Goal: Task Accomplishment & Management: Use online tool/utility

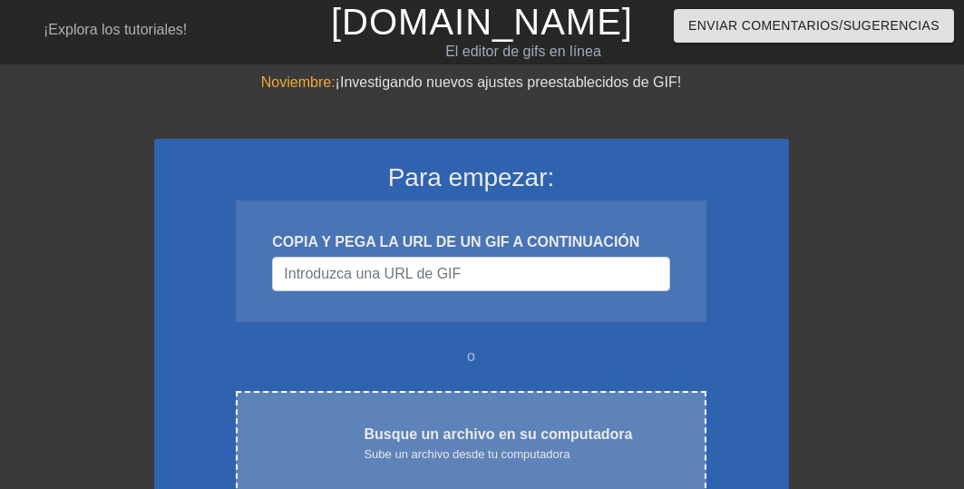
click at [464, 447] on font "Sube un archivo desde tu computadora" at bounding box center [467, 454] width 206 height 14
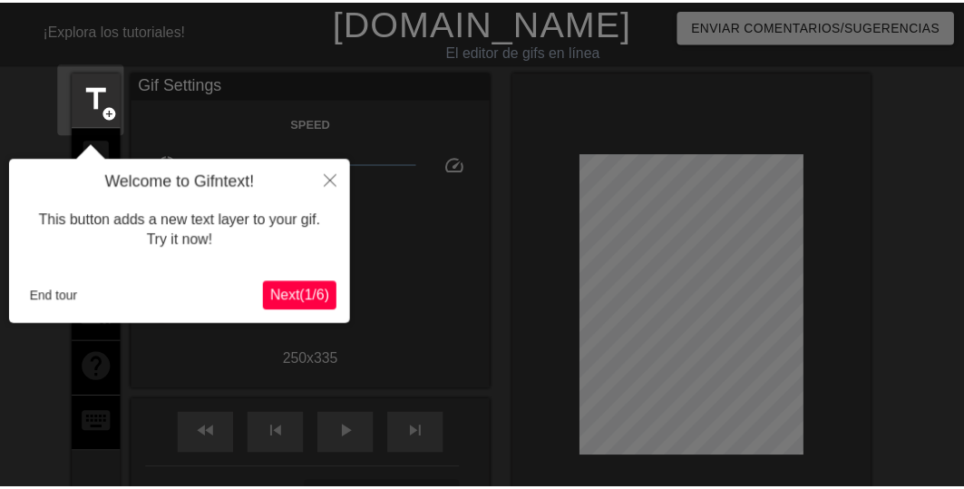
scroll to position [44, 0]
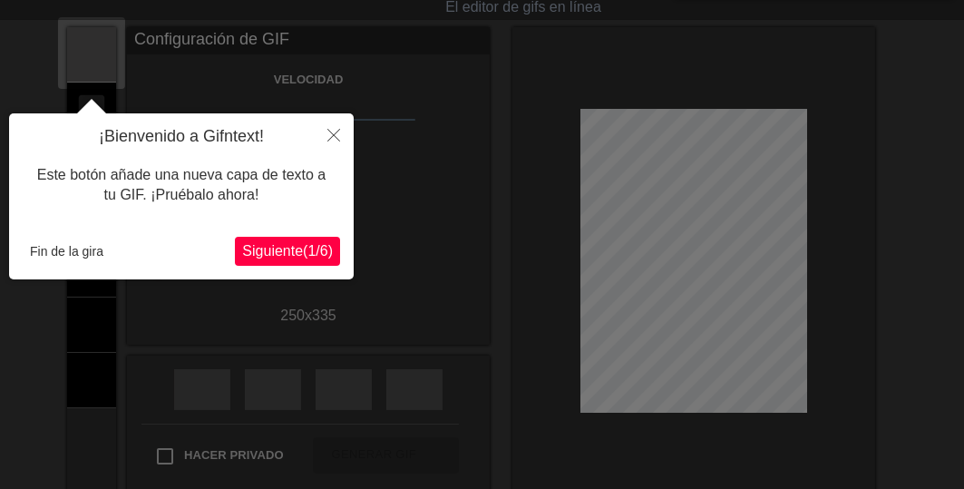
click at [307, 243] on font "1" at bounding box center [311, 250] width 8 height 15
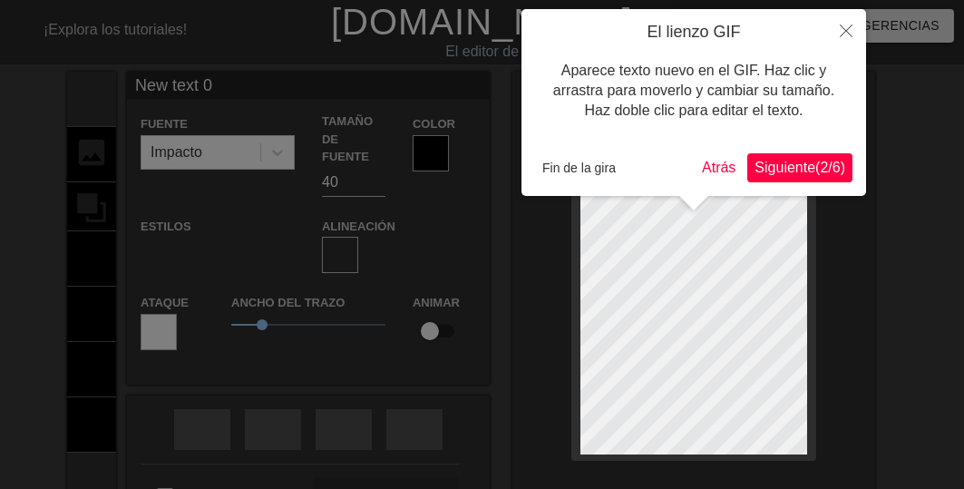
scroll to position [3, 2]
type input "New text"
type textarea "New text"
type input "New text"
type textarea "New text"
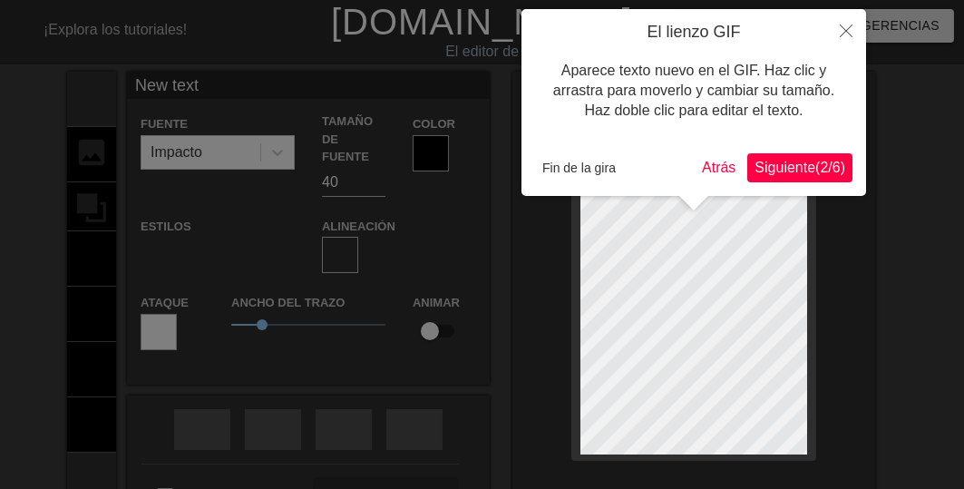
type input "New tex"
type textarea "New tex"
type input "New te"
type textarea "New te"
type input "New t"
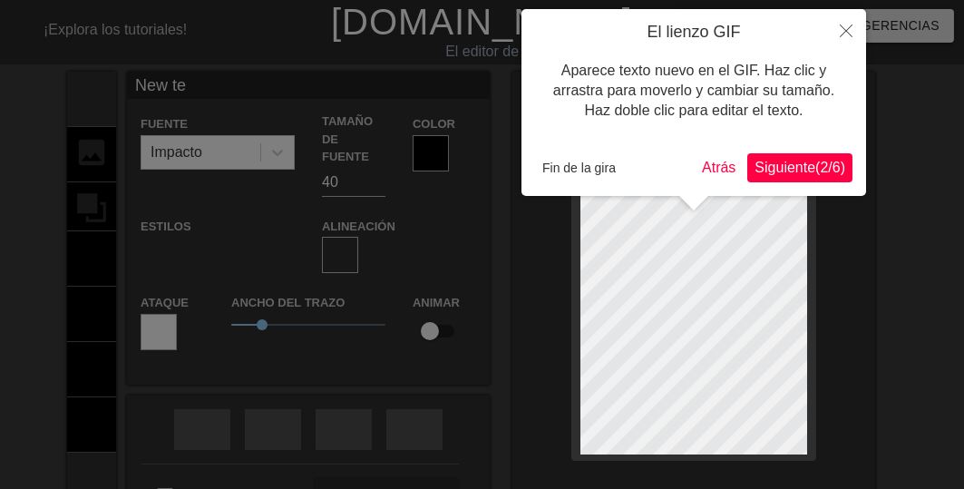
type textarea "New t"
type input "New"
type textarea "New"
type input "Ne"
type textarea "Ne"
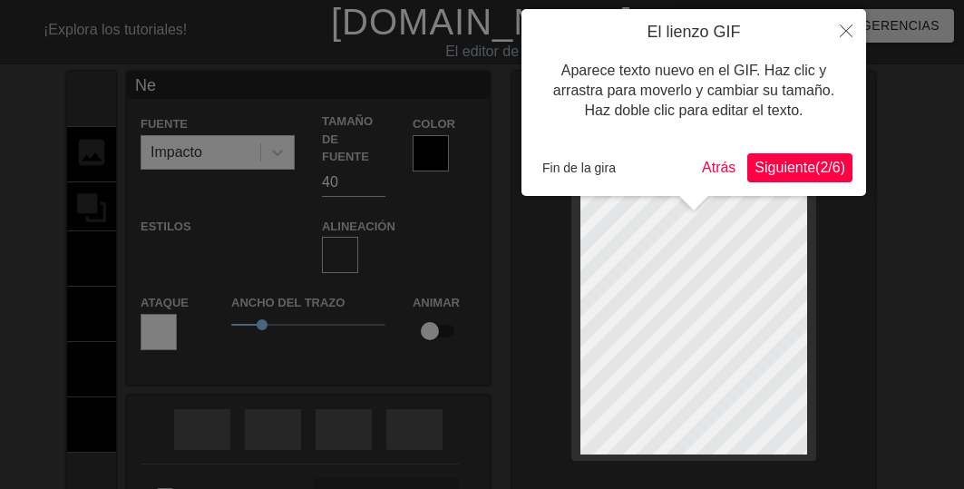
type input "N"
type textarea "N"
type input "B"
type textarea "B"
type input "Bu"
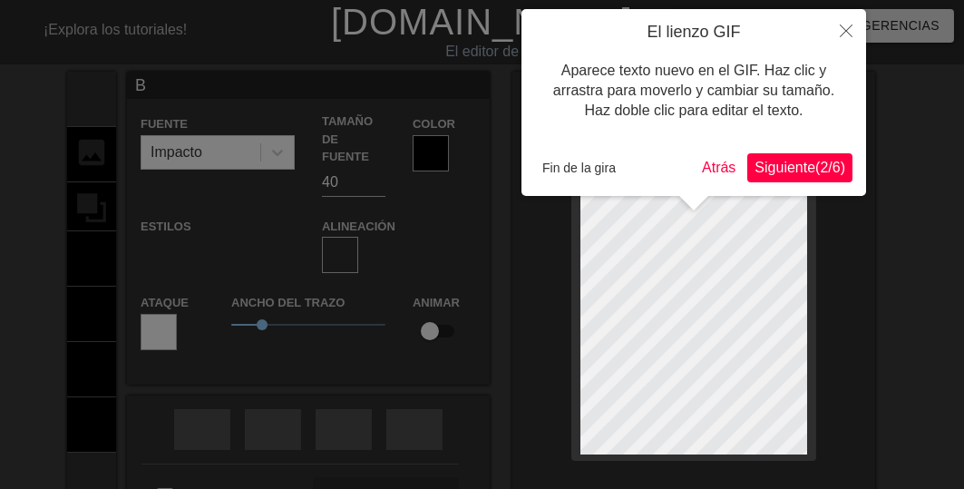
type textarea "Bu"
type input "Bue"
type textarea "Bue"
type input "Buen"
type textarea "Buen"
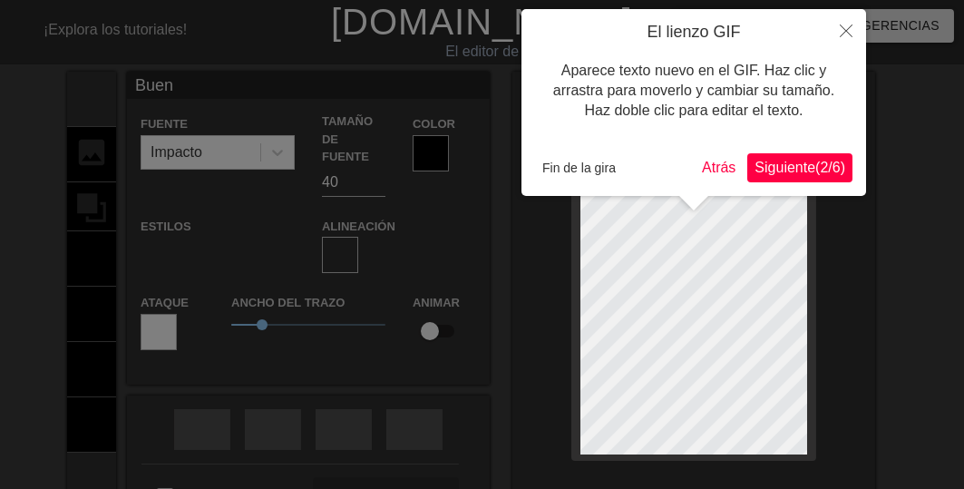
type input "Bueno"
type textarea "Bueno"
type input "Buenos"
type textarea "Buenos"
type input "Buenos"
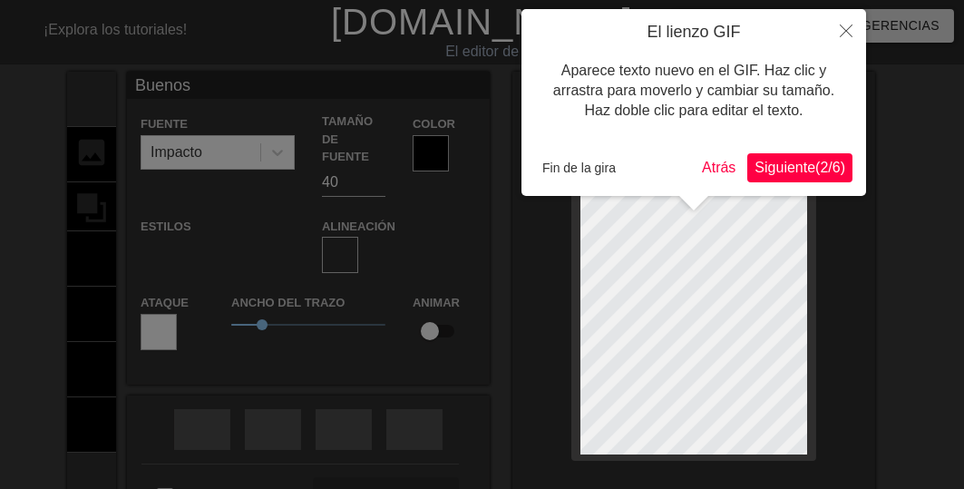
type textarea "Buenos"
type input "Buenos d"
type textarea "Buenos d"
type input "Buenos dí"
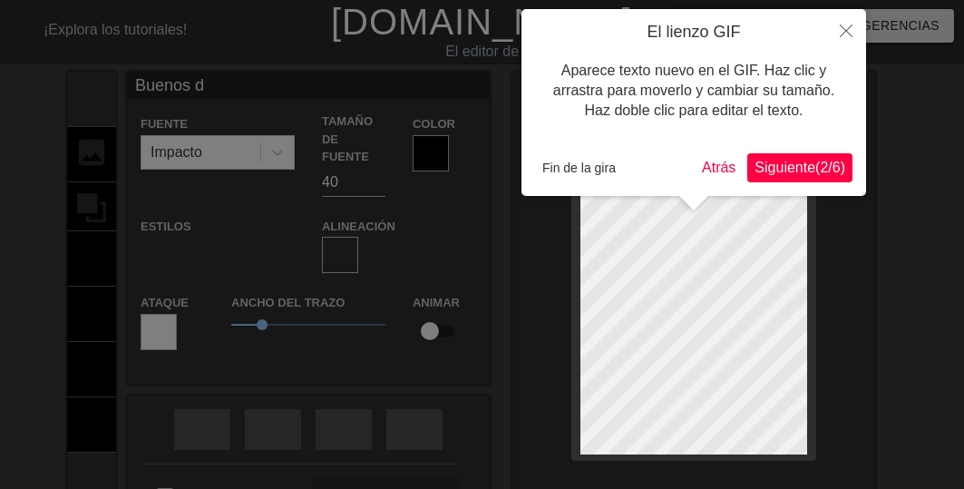
type textarea "Buenos dí"
type input "Buenos día"
type textarea "Buenos día"
type input "Buenos días"
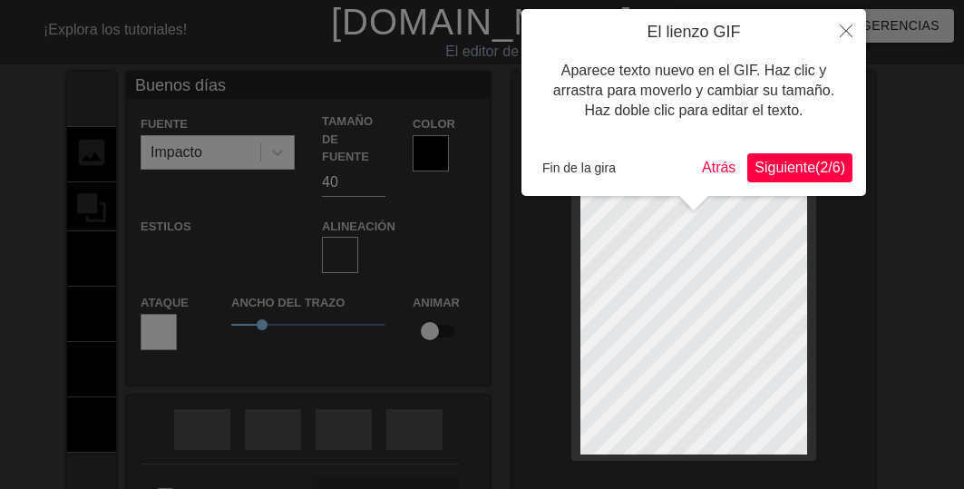
type textarea "Buenos días"
click at [925, 276] on div at bounding box center [482, 323] width 964 height 646
click at [635, 182] on div "El lienzo GIF Aparece texto nuevo en el GIF. Haz clic y arrastra para moverlo y…" at bounding box center [693, 102] width 345 height 187
click at [601, 170] on font "Fin de la gira" at bounding box center [578, 167] width 73 height 15
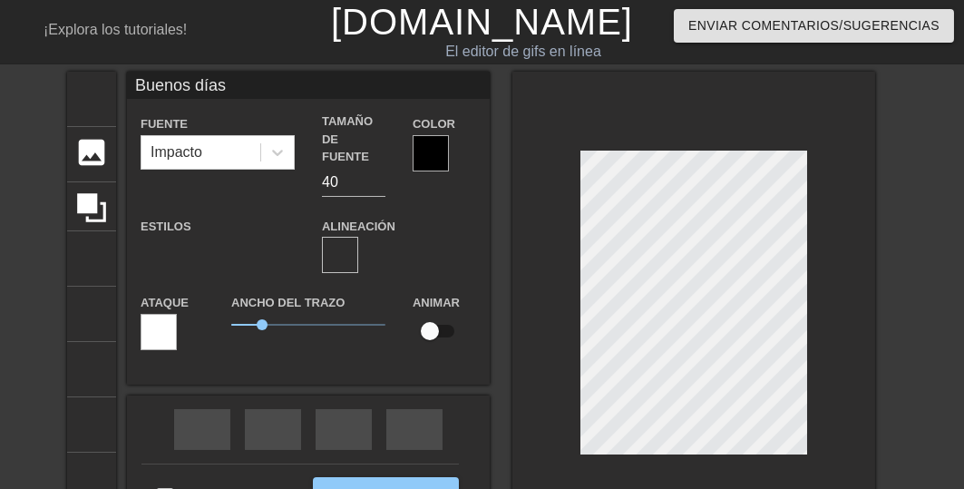
scroll to position [3, 4]
click at [903, 306] on div "título añadir_círculo imagen añadir_círculo cultivo tamaño de la foto seleccion…" at bounding box center [482, 308] width 964 height 472
click at [381, 168] on input "41" at bounding box center [353, 182] width 63 height 29
click at [381, 168] on input "42" at bounding box center [353, 182] width 63 height 29
click at [381, 168] on input "43" at bounding box center [353, 182] width 63 height 29
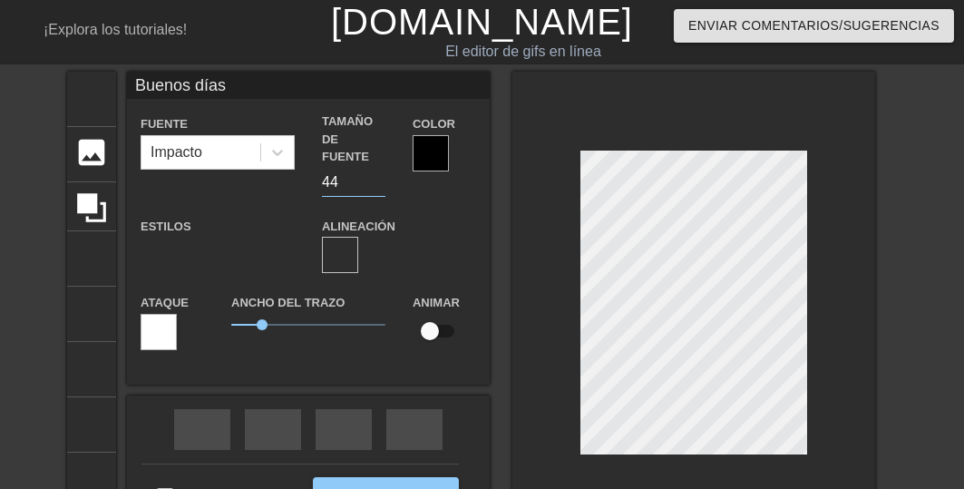
click at [381, 168] on input "44" at bounding box center [353, 182] width 63 height 29
click at [381, 168] on input "45" at bounding box center [353, 182] width 63 height 29
type input "46"
click at [381, 168] on input "46" at bounding box center [353, 182] width 63 height 29
click at [428, 152] on div at bounding box center [431, 153] width 36 height 36
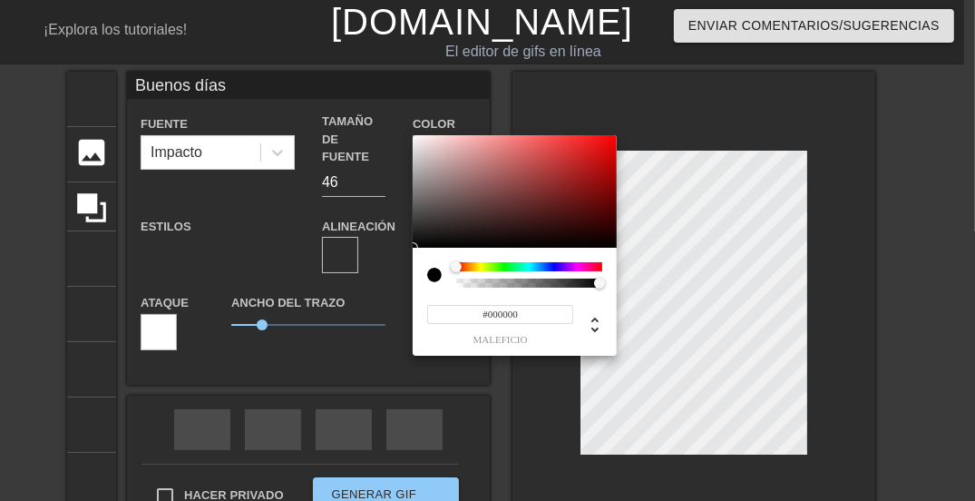
click at [512, 268] on div at bounding box center [529, 266] width 146 height 9
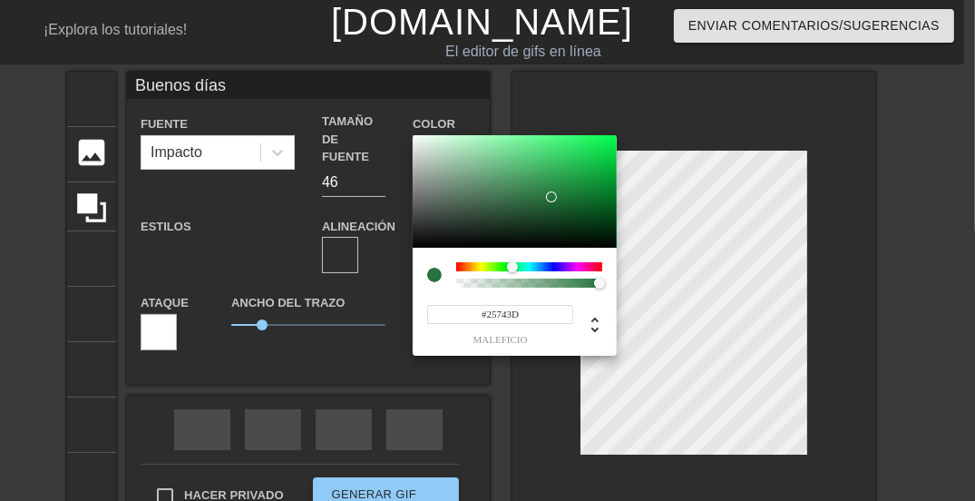
click at [552, 197] on div at bounding box center [515, 191] width 204 height 112
type input "#043212"
click at [601, 226] on div at bounding box center [515, 191] width 204 height 112
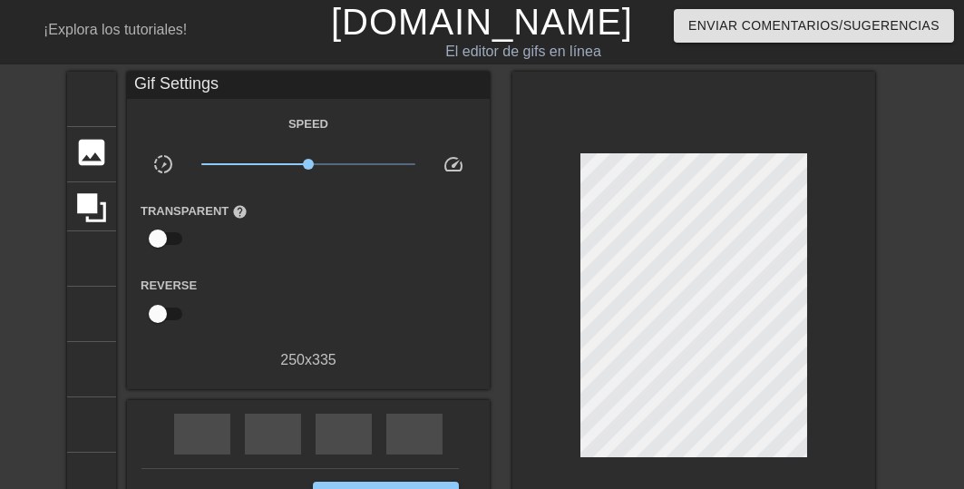
scroll to position [73, 0]
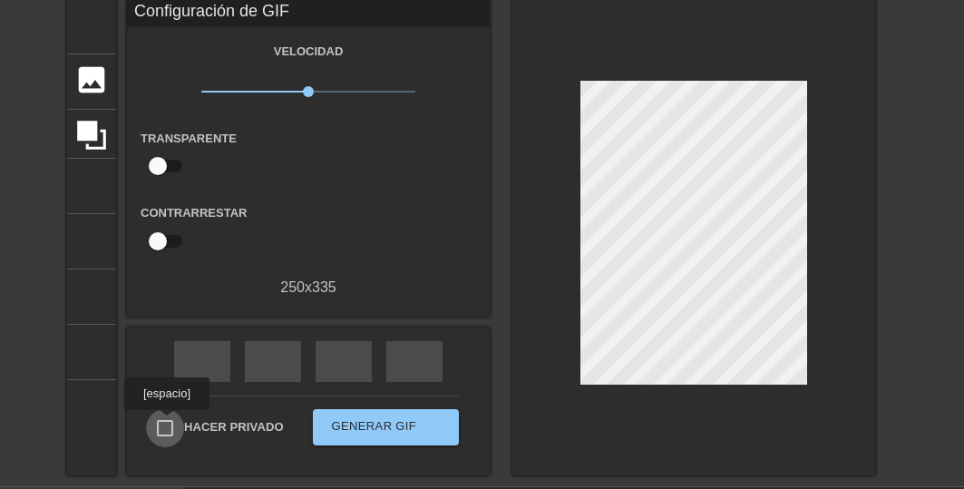
click at [167, 423] on input "Hacer privado" at bounding box center [165, 428] width 38 height 38
checkbox input "true"
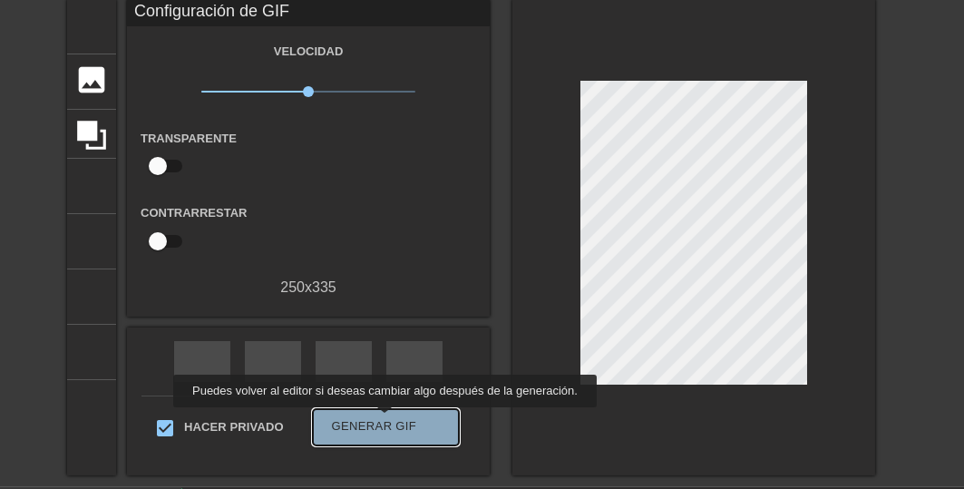
click at [381, 420] on font "Generar GIF" at bounding box center [374, 426] width 85 height 14
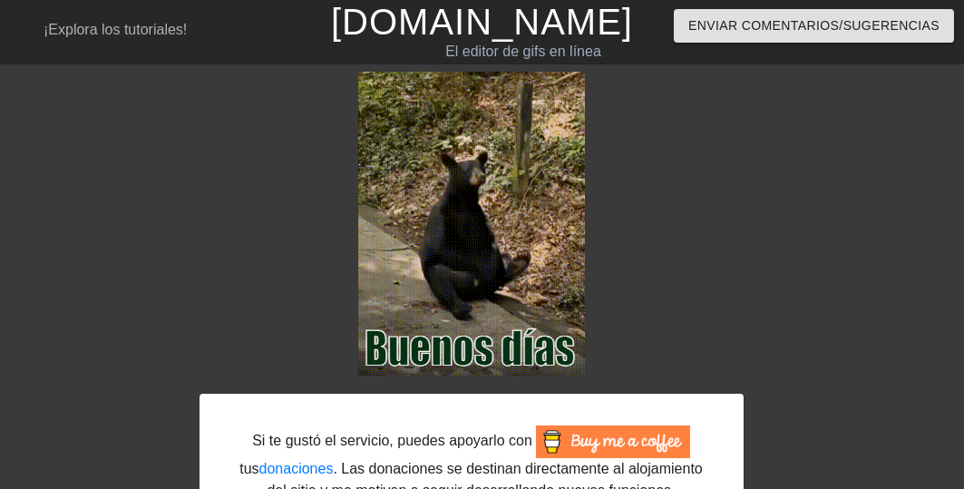
scroll to position [135, 0]
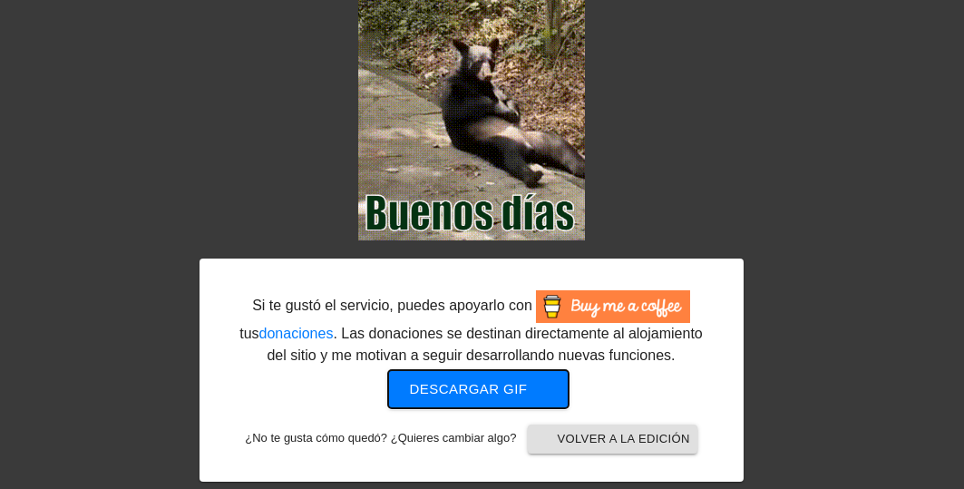
click at [469, 392] on font "Descargar gif" at bounding box center [469, 388] width 118 height 15
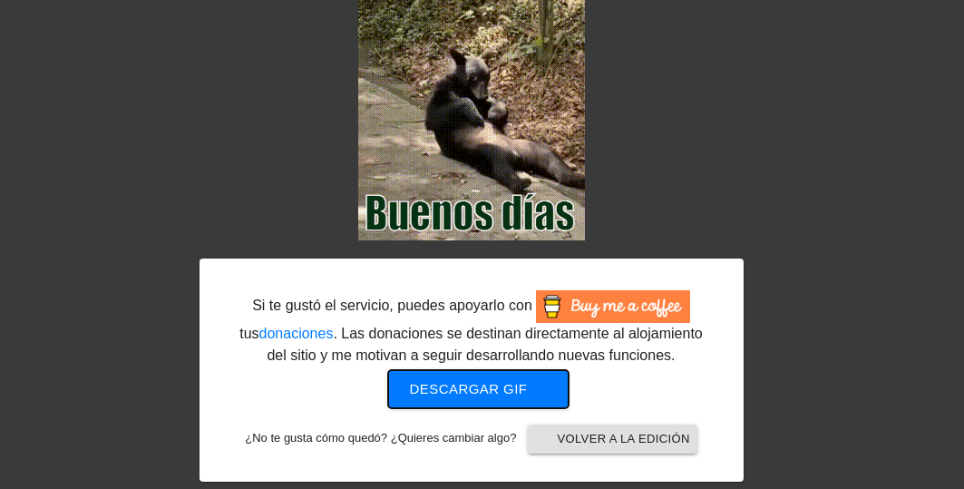
click at [494, 383] on font "Descargar gif" at bounding box center [469, 388] width 118 height 15
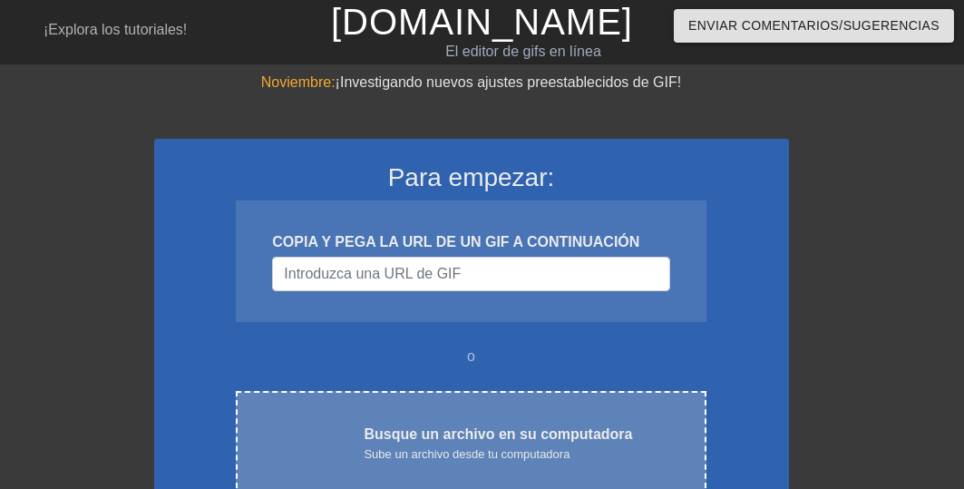
click at [515, 462] on div "Sube un archivo desde tu computadora" at bounding box center [498, 454] width 268 height 18
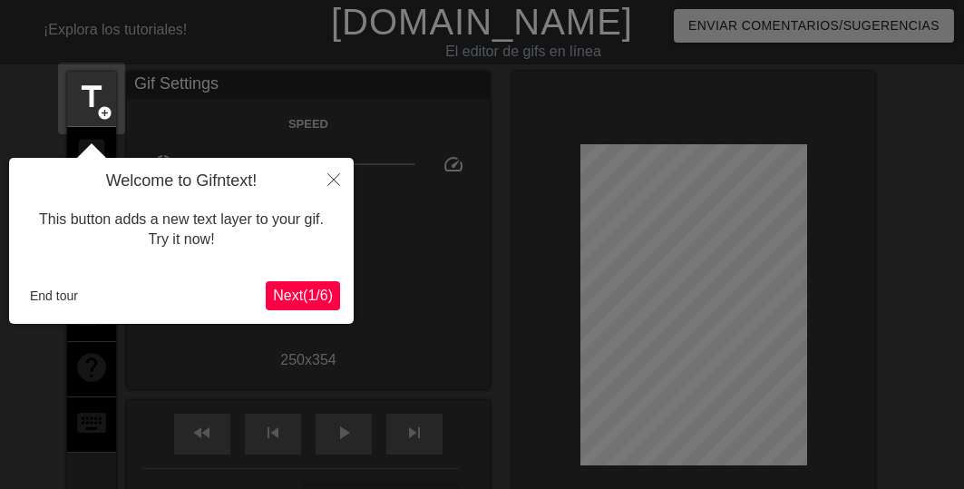
scroll to position [44, 0]
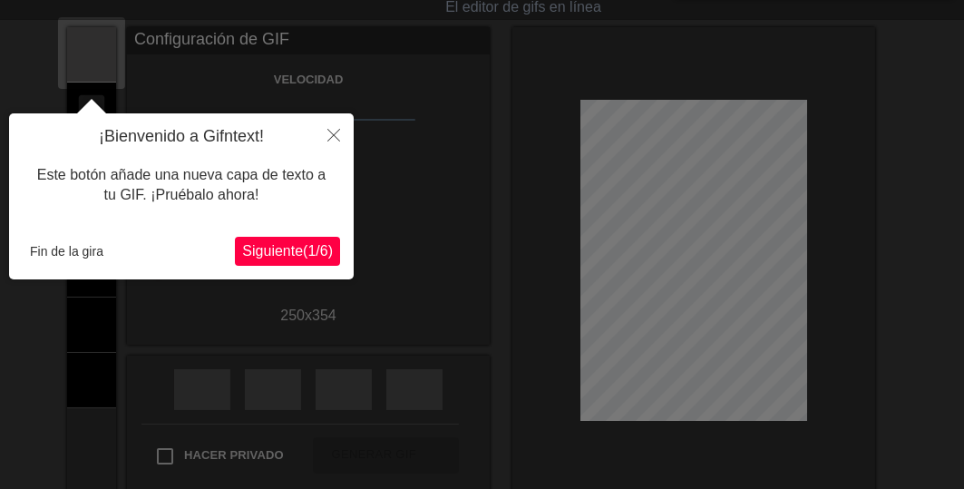
click at [303, 249] on font "(" at bounding box center [305, 250] width 5 height 15
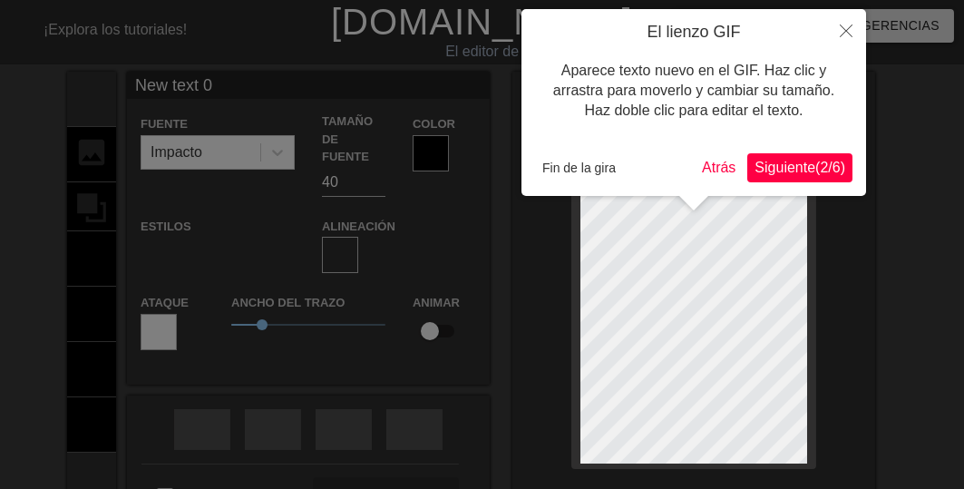
scroll to position [3, 2]
type input "New text"
type textarea "New text"
type input "New text"
type textarea "New text"
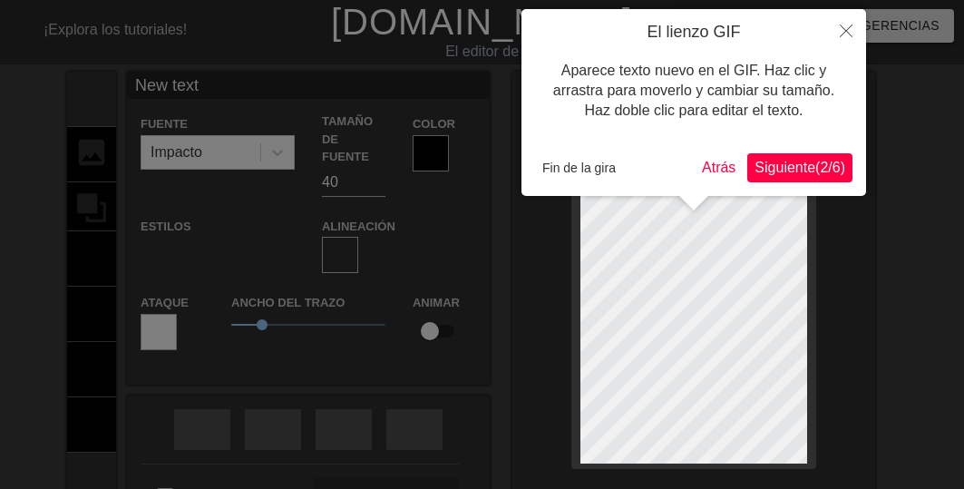
type input "New tex"
type textarea "New tex"
type input "New te"
type textarea "New t"
type input "New"
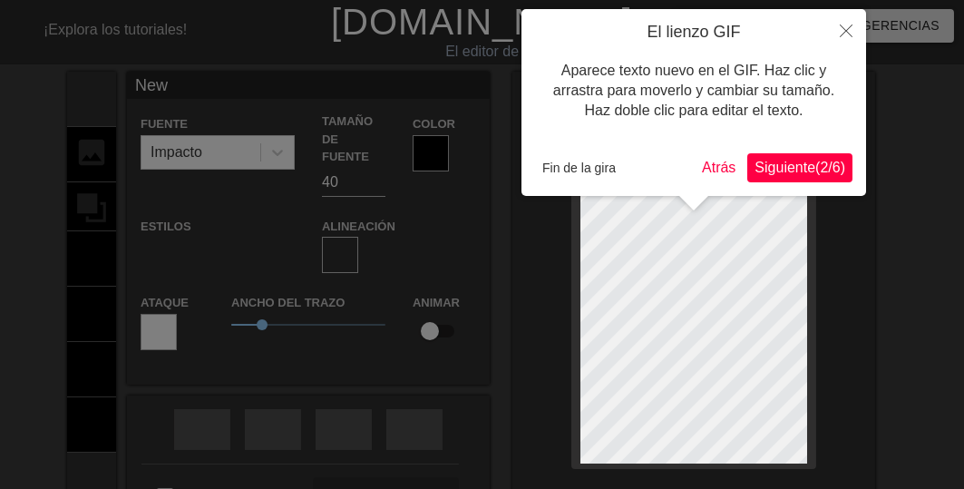
type textarea "New"
type input "New"
type textarea "New"
type input "Ne"
type textarea "Ne"
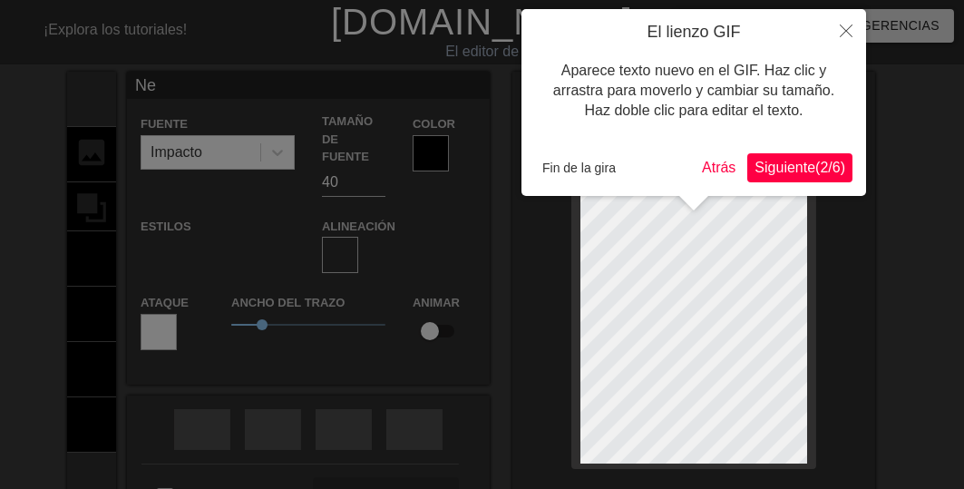
type input "N"
type textarea "N"
type input "M"
type textarea "M"
type input "Mu"
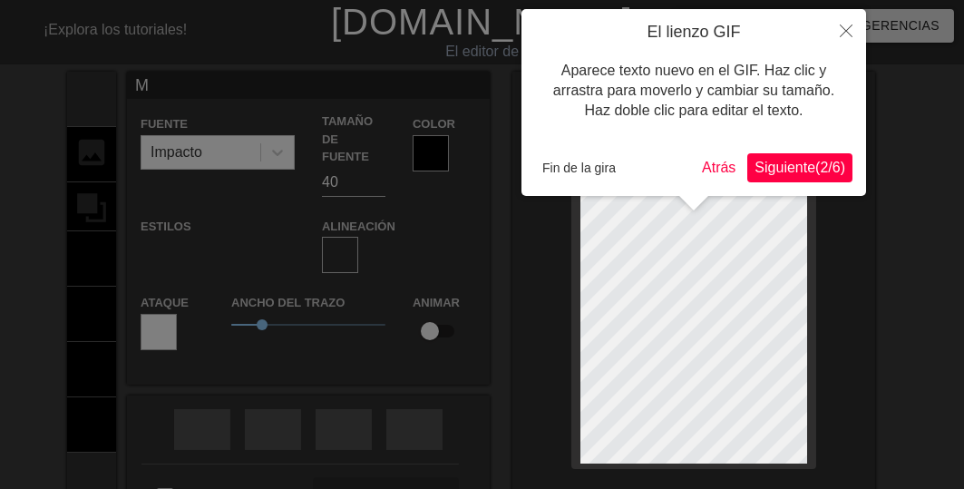
type textarea "Mu"
type input "Muy"
type textarea "Muy"
type input "Muy"
type textarea "Muy"
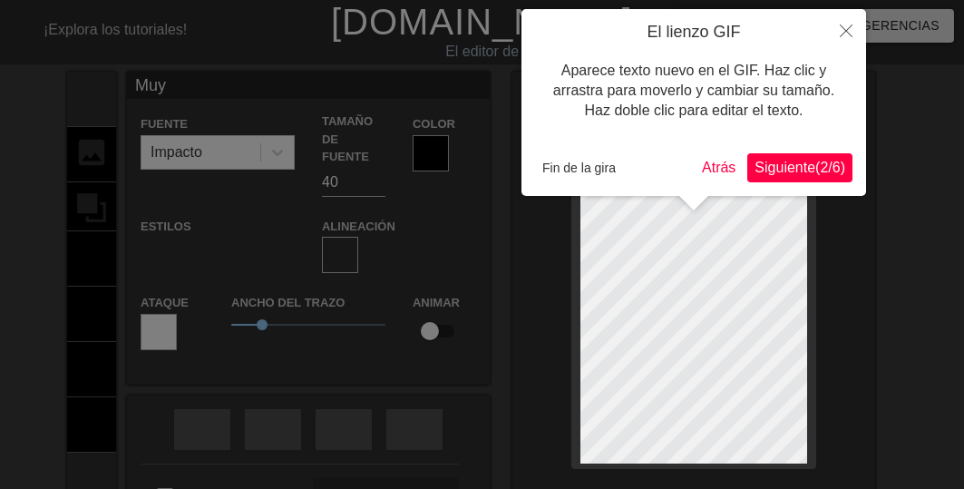
type input "Muy b"
type textarea "Muy b"
type input "Muy bu"
type textarea "Muy bu"
type input "Muy bue"
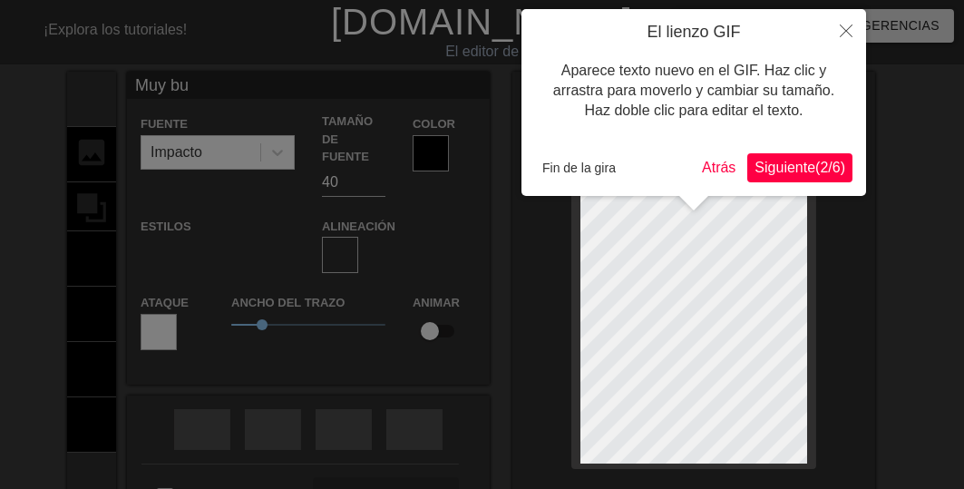
type textarea "Muy bue"
type input "Muy buen"
type textarea "Muy buen"
type input "Muy bueno"
type textarea "Muy bueno"
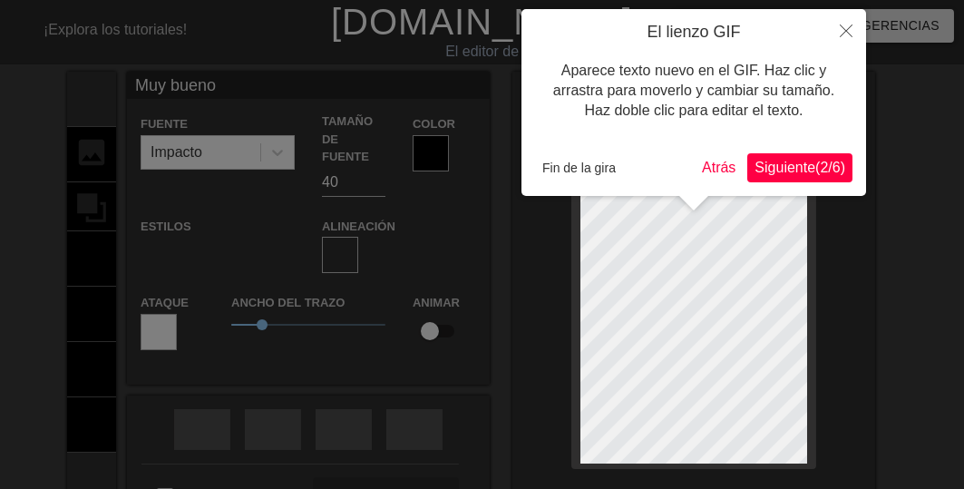
scroll to position [3, 5]
type input "Muy buenos"
type textarea "Muy buenos"
type input "Muy buenos"
type textarea "Muy buenos"
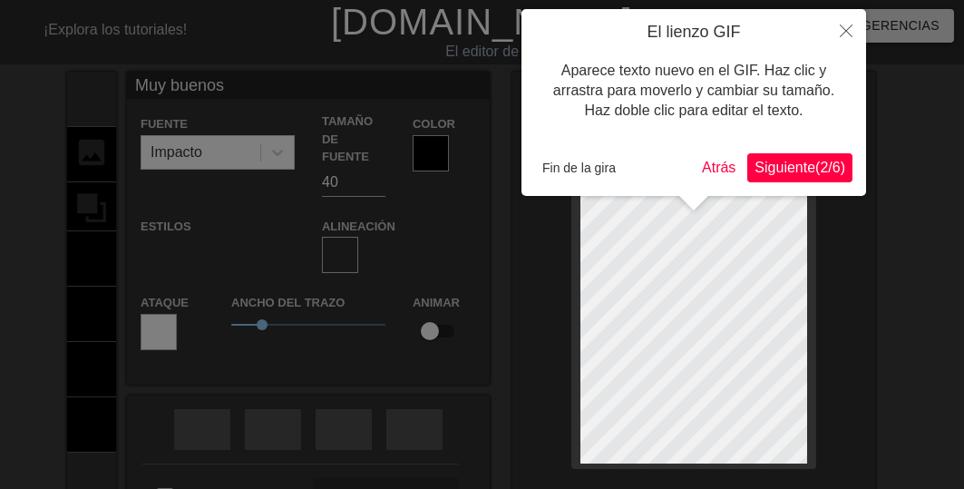
type input "Muy buenos"
type textarea "Muy buenos"
type input "Muy buenos d"
type textarea "Muy buenos d"
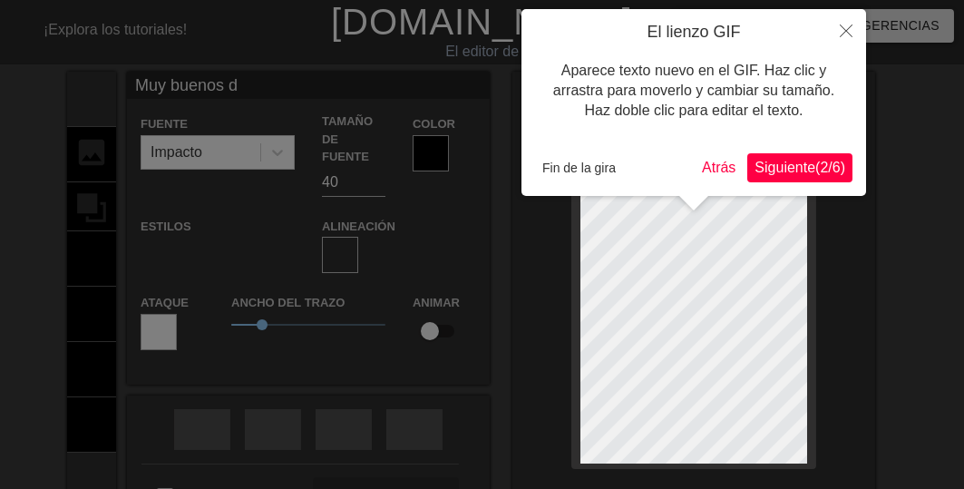
type input "Muy buenos dí"
type textarea "Muy buenos dí"
type input "Muy buenos día"
type textarea "Muy buenos día"
type input "Muy buenos días"
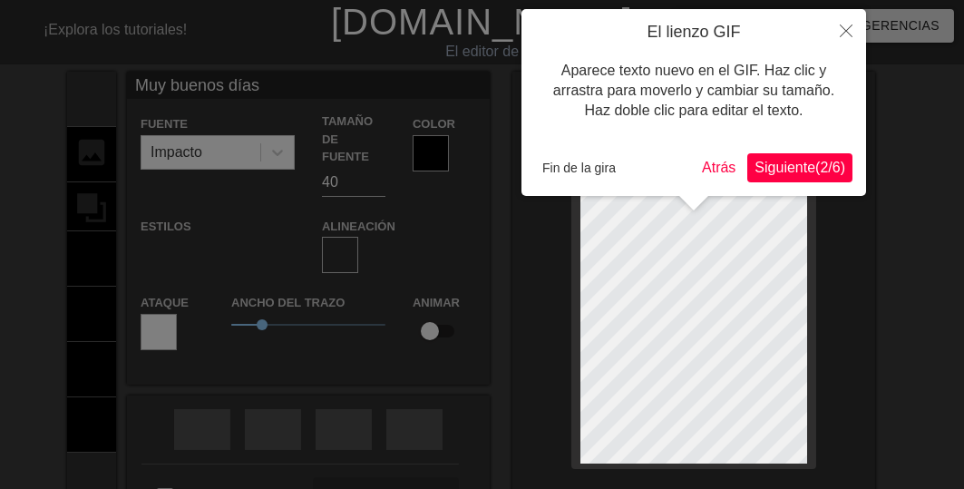
type textarea "Muy buenos días"
click at [553, 167] on font "Fin de la gira" at bounding box center [578, 167] width 73 height 15
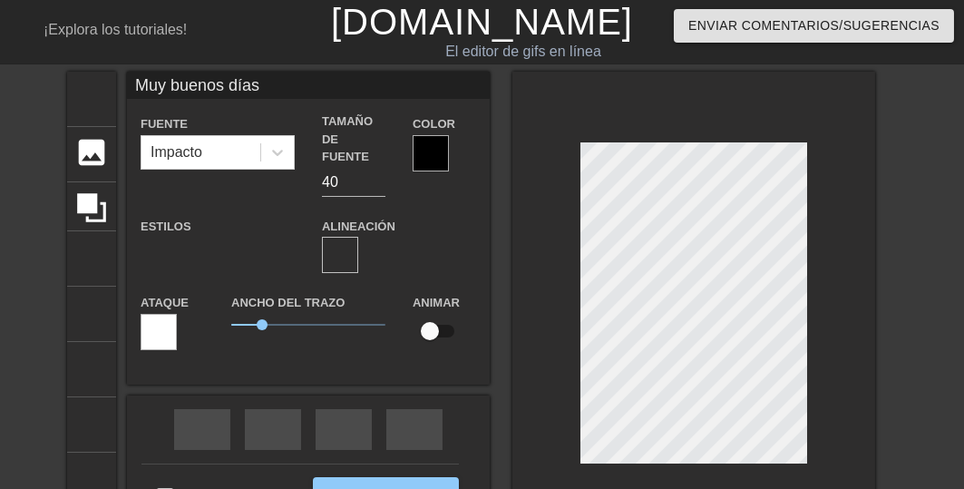
scroll to position [4, 2]
click at [908, 283] on div "título añadir_círculo imagen añadir_círculo cultivo tamaño de la foto seleccion…" at bounding box center [482, 308] width 964 height 472
drag, startPoint x: 365, startPoint y: 246, endPoint x: 399, endPoint y: 270, distance: 41.5
click at [369, 248] on font "formato_alinear_centrar" at bounding box center [615, 255] width 501 height 22
click at [809, 423] on div at bounding box center [693, 308] width 363 height 472
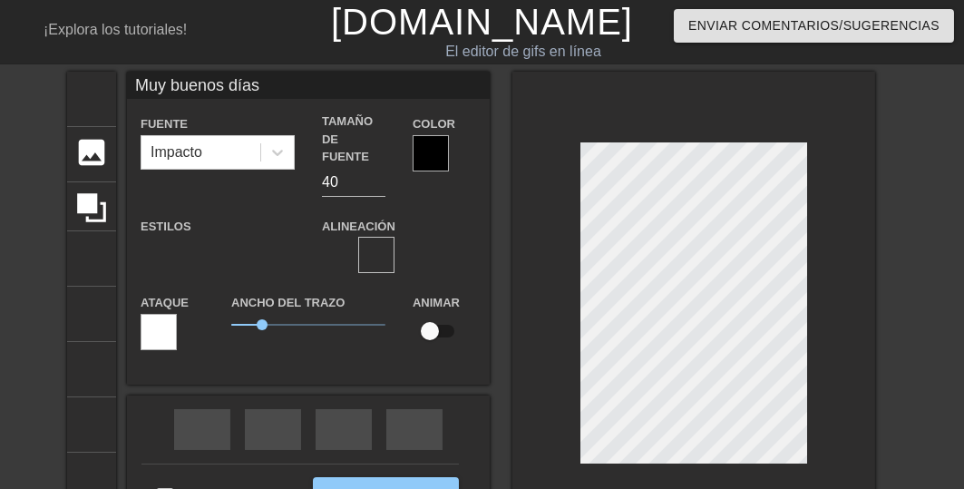
click at [417, 154] on div at bounding box center [431, 153] width 36 height 36
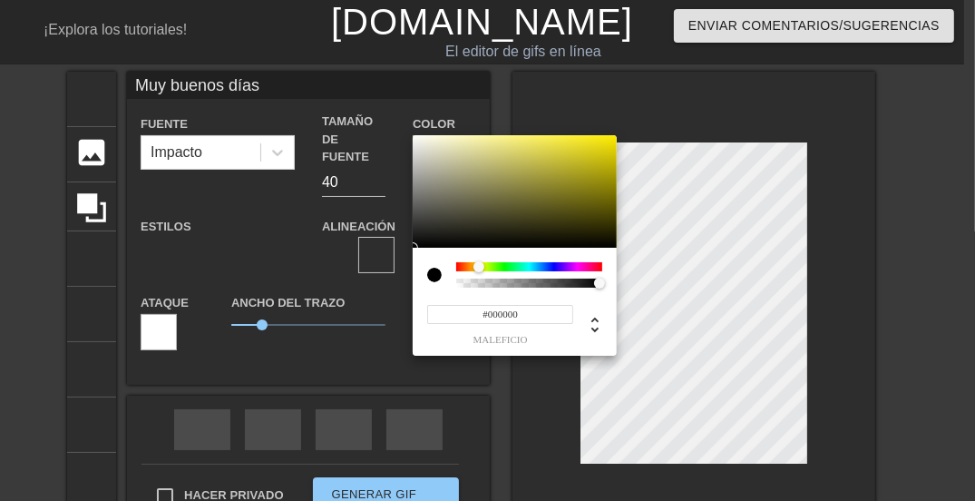
click at [479, 265] on div at bounding box center [529, 266] width 146 height 9
type input "Muy buenos días"
type input "#4C4920"
click at [531, 214] on div at bounding box center [515, 191] width 204 height 112
type input "Muy buenos días"
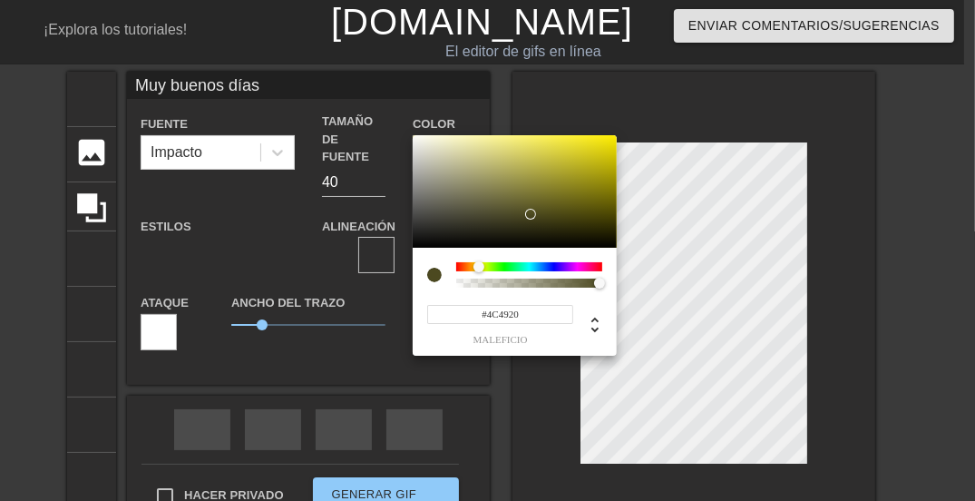
type input "#3A370A"
click at [581, 222] on div at bounding box center [515, 191] width 204 height 112
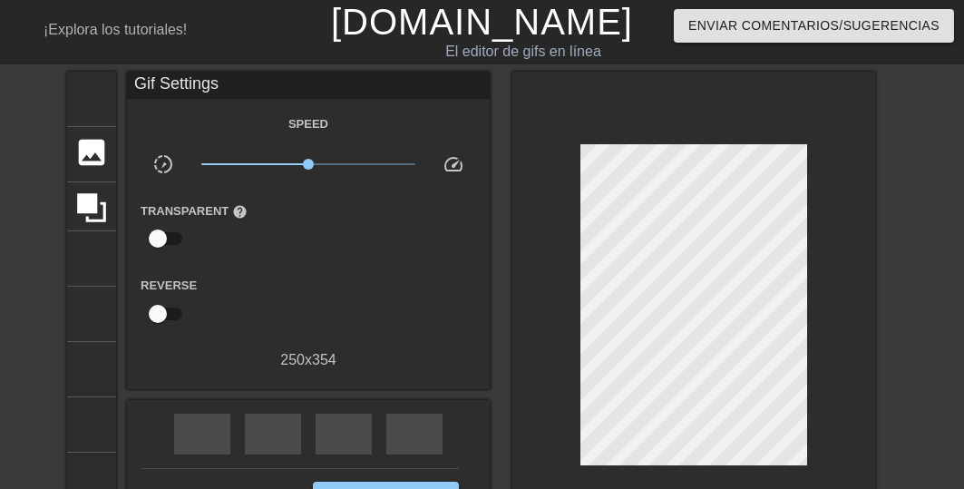
scroll to position [145, 0]
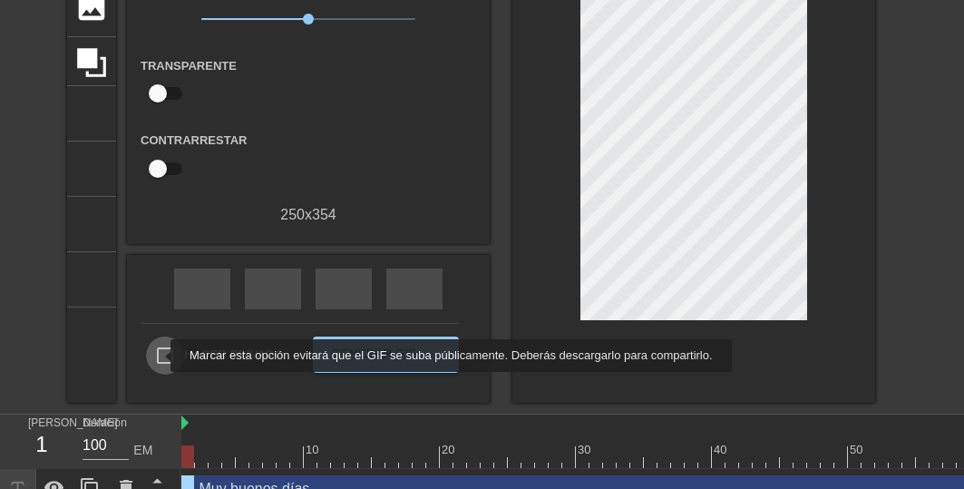
click at [159, 355] on input "Hacer privado" at bounding box center [165, 355] width 38 height 38
checkbox input "true"
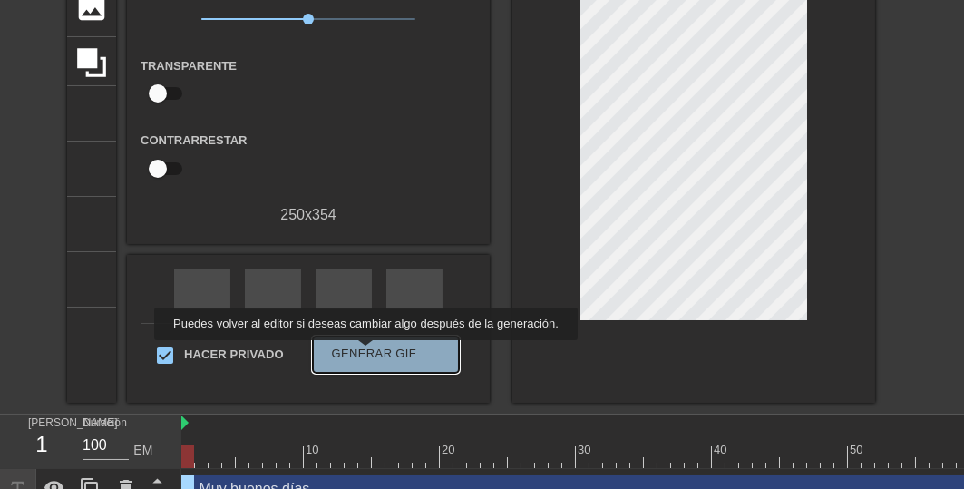
click at [362, 353] on font "Generar GIF" at bounding box center [374, 353] width 85 height 14
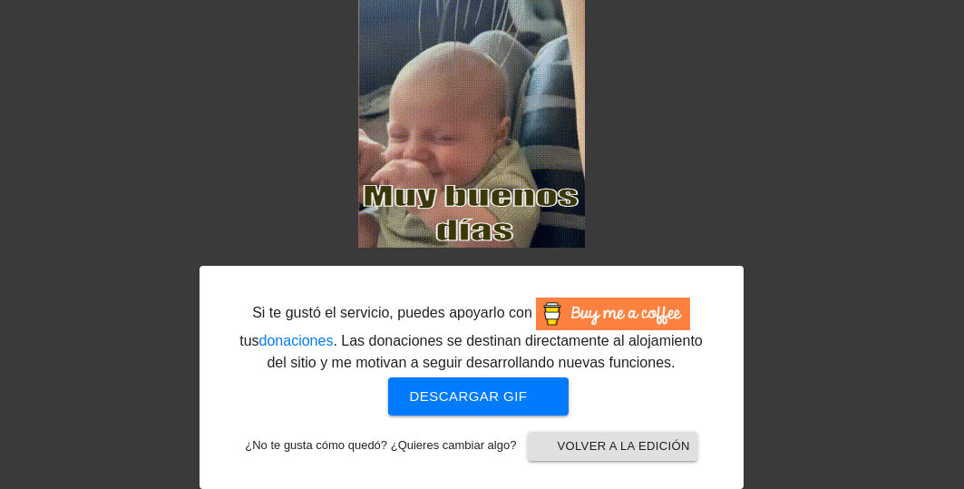
scroll to position [152, 0]
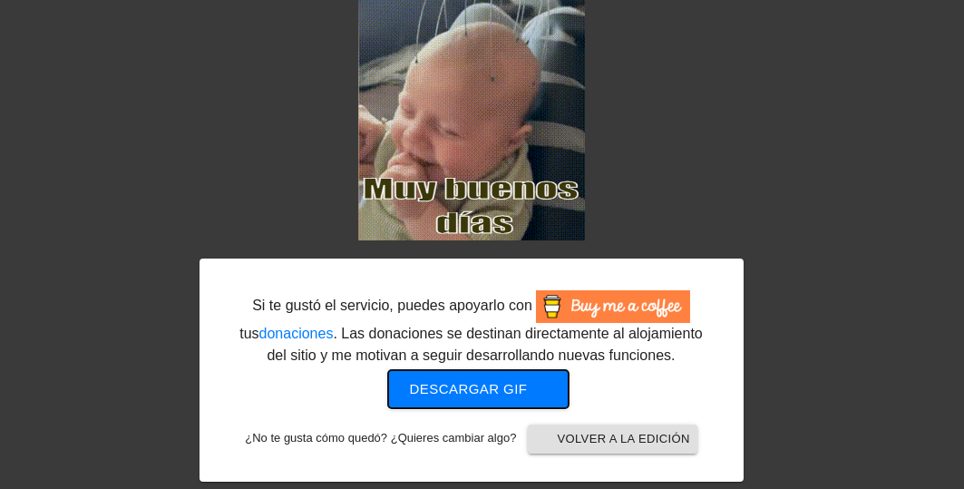
click at [485, 388] on font "Descargar gif" at bounding box center [469, 388] width 118 height 15
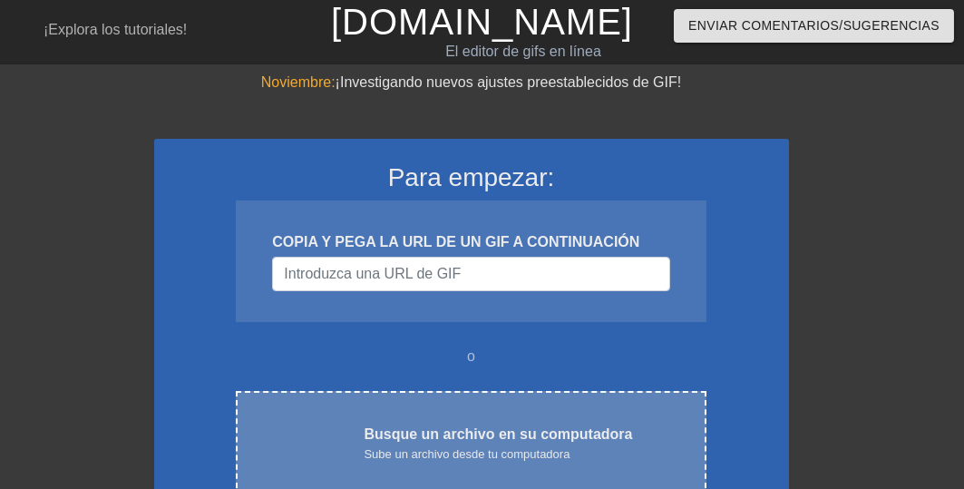
click at [500, 438] on font "Busque un archivo en su computadora" at bounding box center [498, 433] width 268 height 15
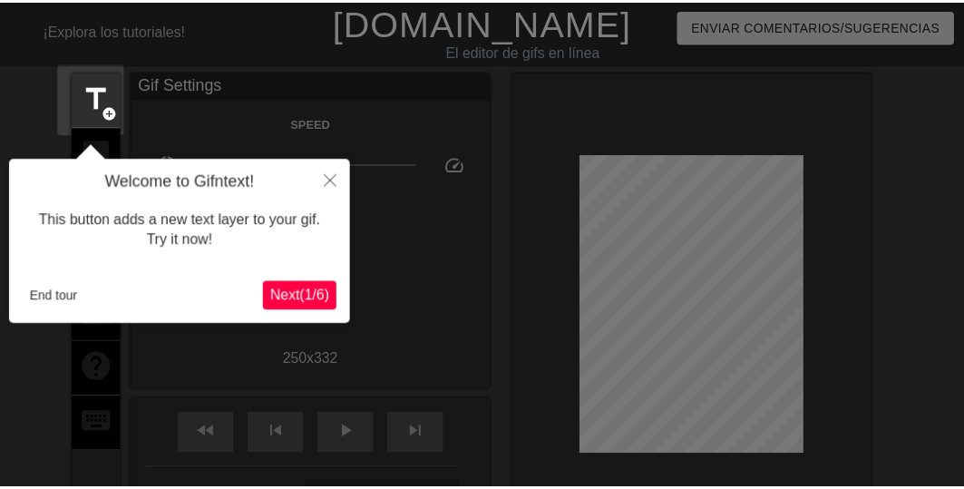
scroll to position [44, 0]
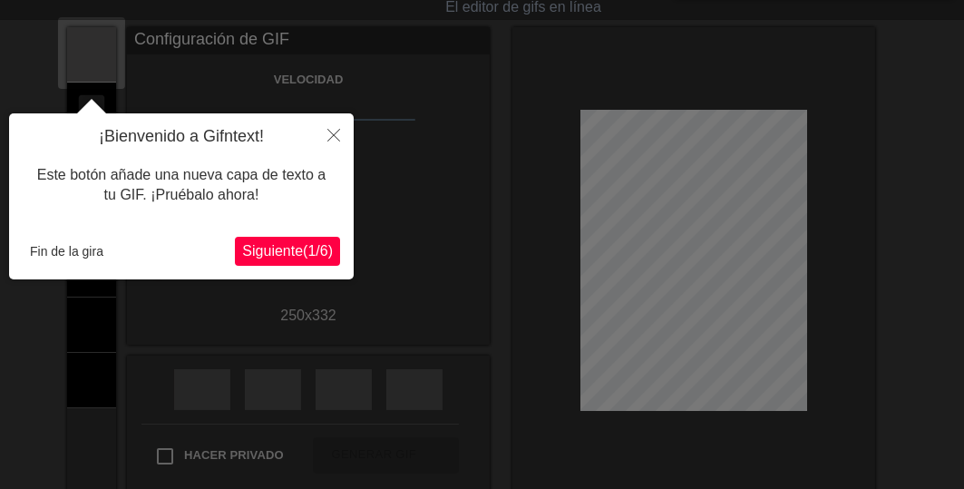
click at [307, 249] on font "1" at bounding box center [311, 250] width 8 height 15
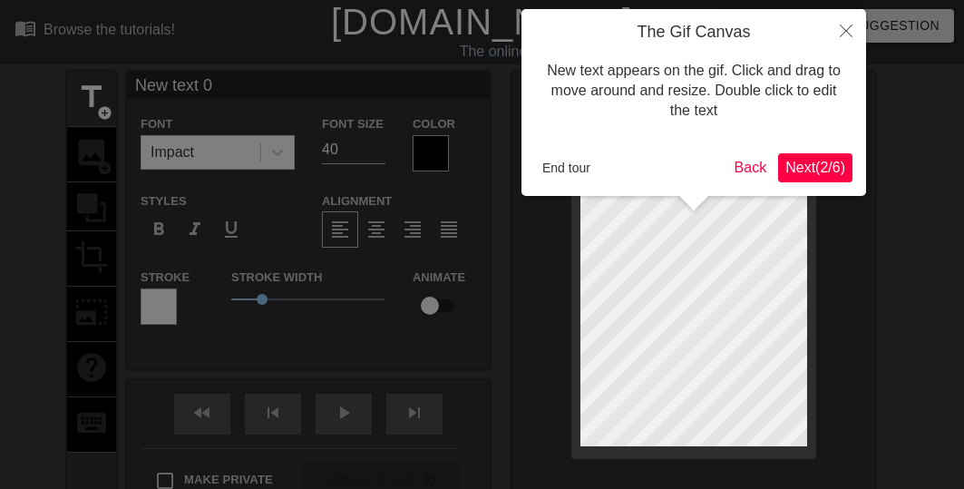
scroll to position [3, 2]
type input "New text"
type textarea "New text"
type input "New text"
type textarea "New text"
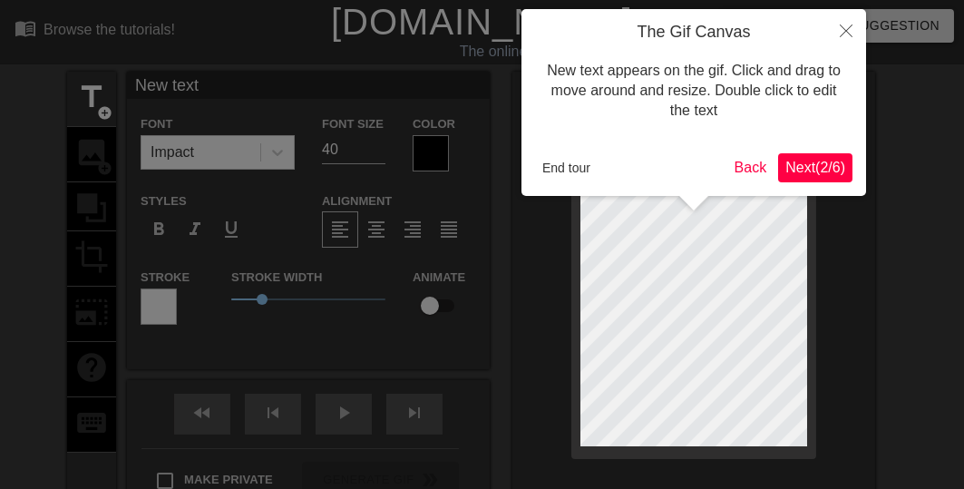
type input "New tex"
type textarea "New tex"
type input "New te"
type textarea "New te"
type input "New t"
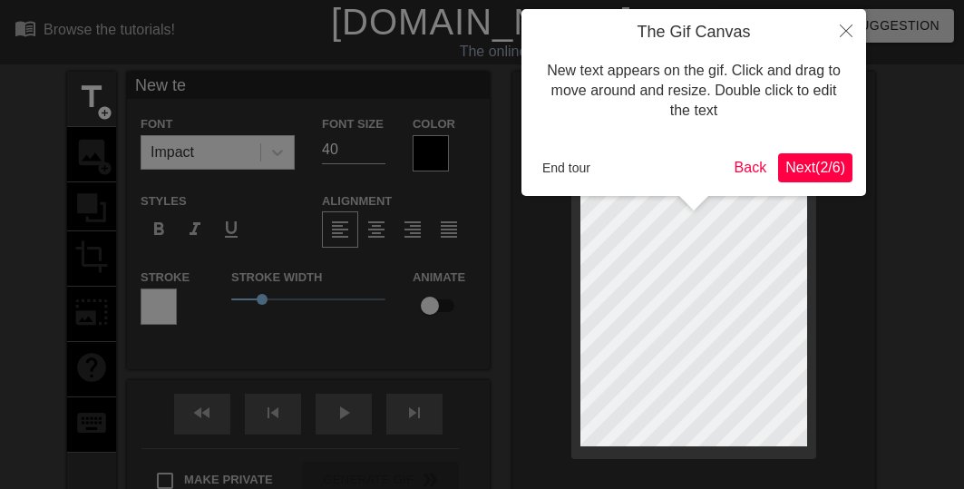
type textarea "New t"
type input "New"
type textarea "New"
type input "New"
type textarea "Ne"
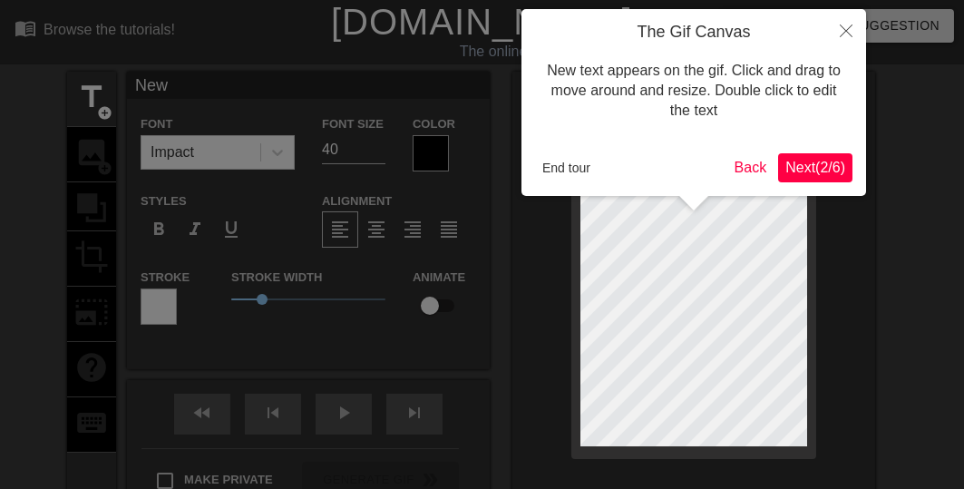
type input "N"
type textarea "N"
type input "B"
type textarea "B"
type input "Bu"
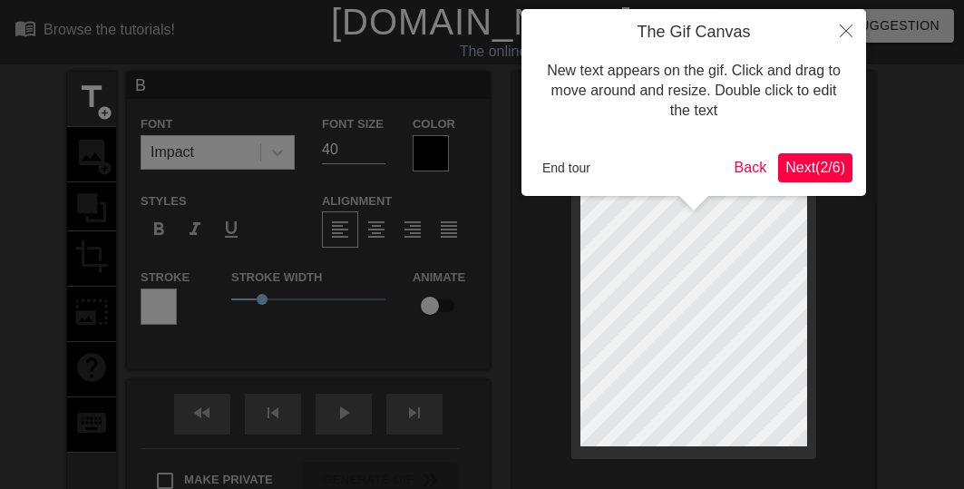
type textarea "Bu"
type input "Bue"
type textarea "Bue"
type input "Buen"
type textarea "Buen"
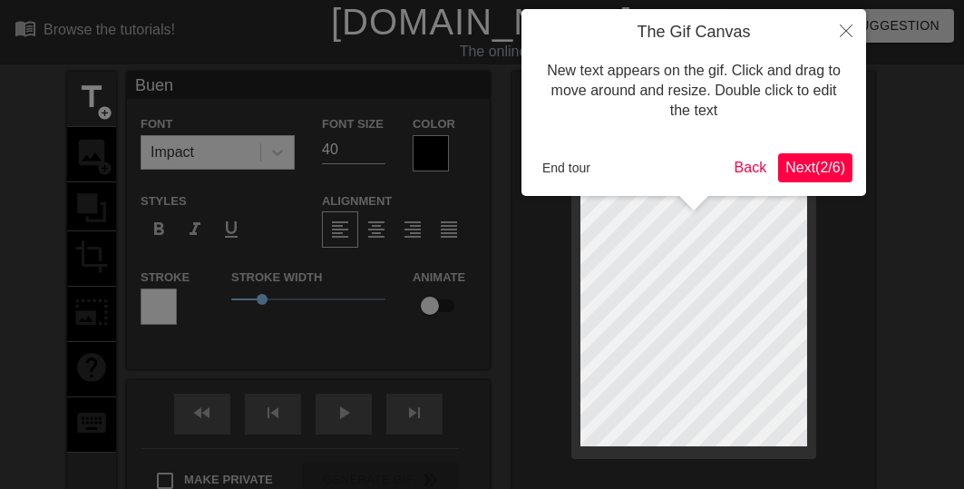
scroll to position [3, 3]
type input "Buení"
type textarea "Buení"
type input "Buenís"
type textarea "Buenísi"
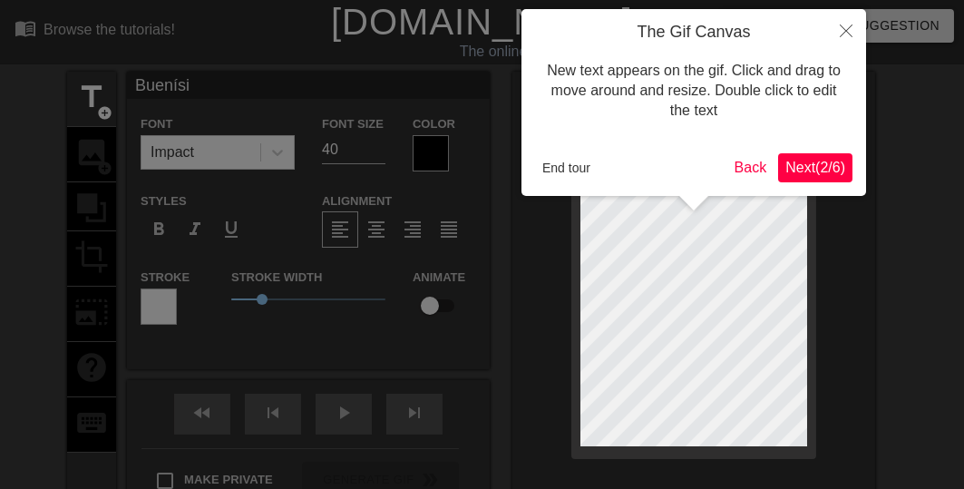
type input "Buenísim"
type textarea "Buenísim"
type input "Buenísimo"
type textarea "Buenísimo"
type input "Buenísimos"
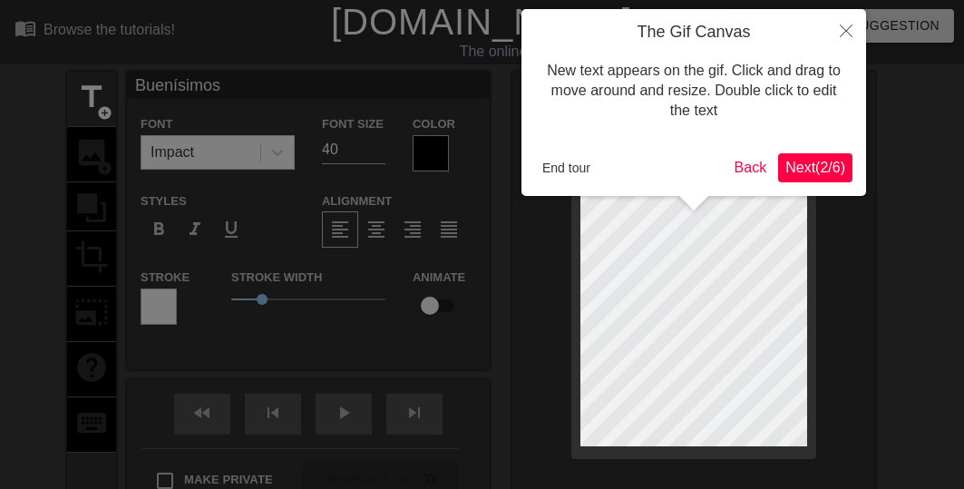
type textarea "Buenísimos"
type input "Buenísimos"
type textarea "Buenísimos"
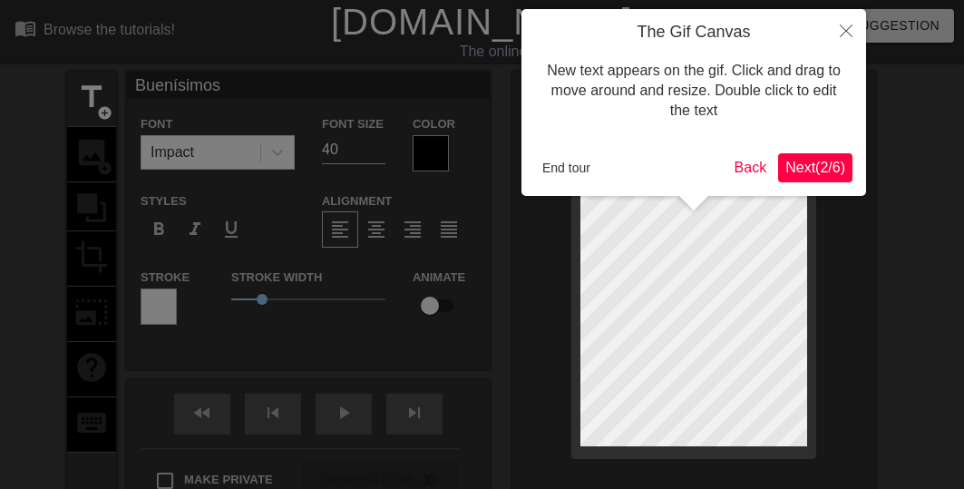
type input "Buenísimosd"
type textarea "Buenísimos d"
type input "Buenísimosdí"
type textarea "Buenísimos dí"
type input "Buenísimosdía"
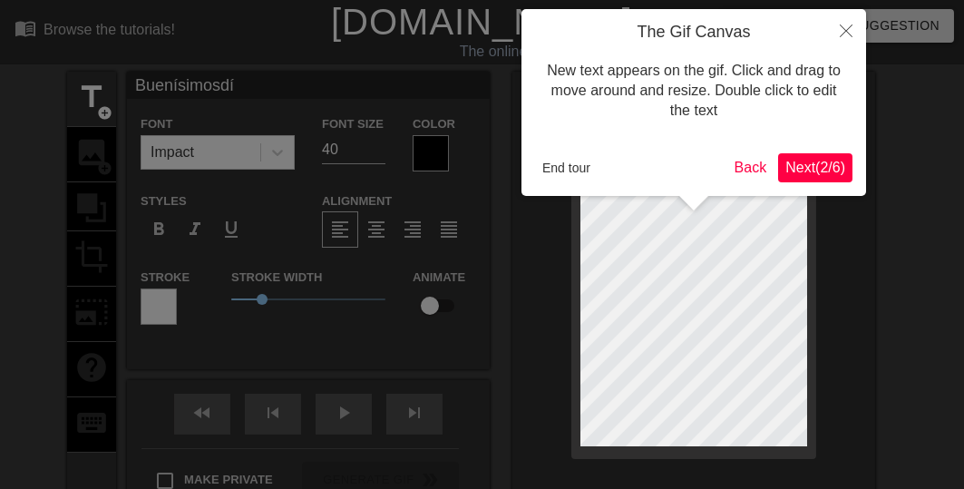
type textarea "Buenísimos día"
type input "Buenísimosdías"
type textarea "Buenísimos días"
click at [566, 161] on button "End tour" at bounding box center [566, 167] width 63 height 27
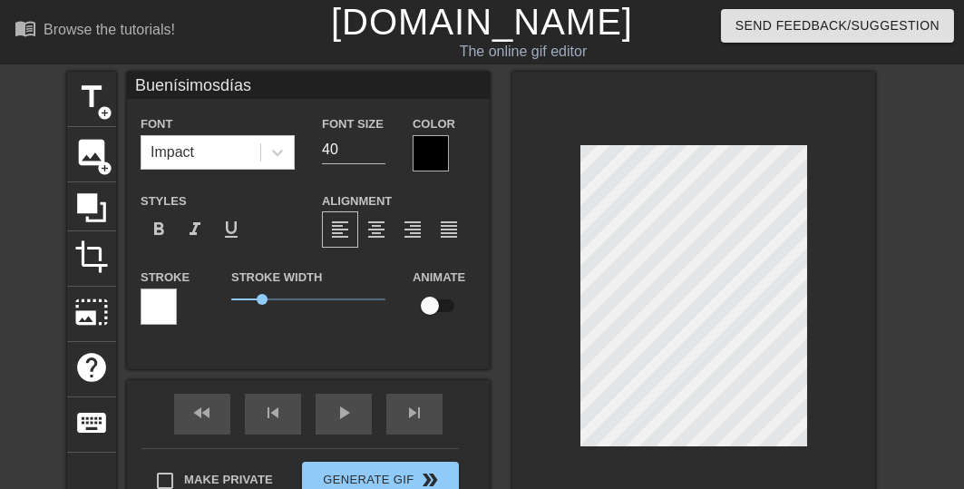
scroll to position [4, 2]
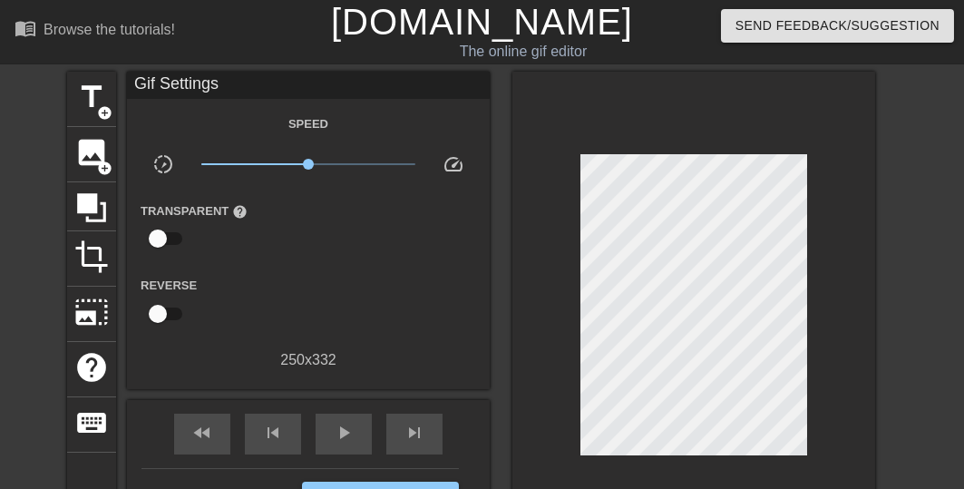
click at [928, 310] on div "title add_circle image add_circle crop photo_size_select_large help keyboard Gi…" at bounding box center [482, 310] width 964 height 476
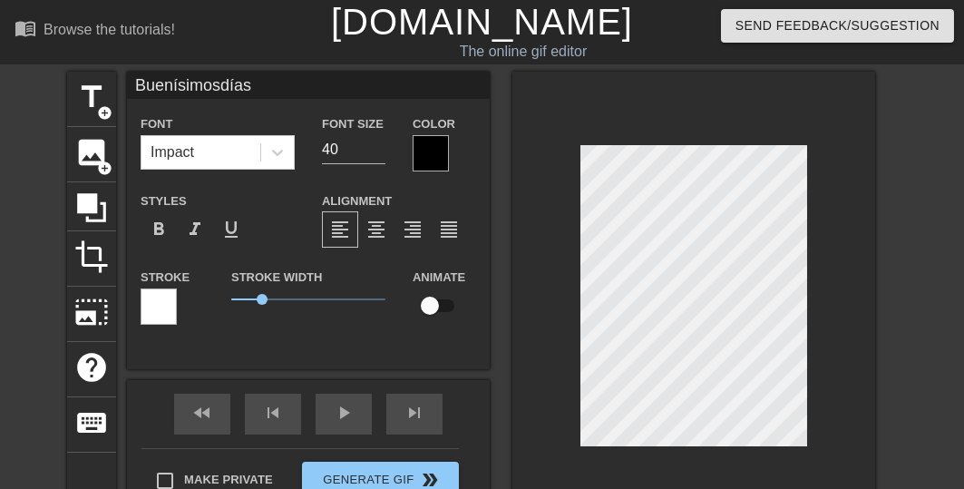
scroll to position [2, 1]
type input "Buenísimosdías"
type textarea "Buenísimos días"
type input "Buenísimosdías"
type textarea "Buenísimos días"
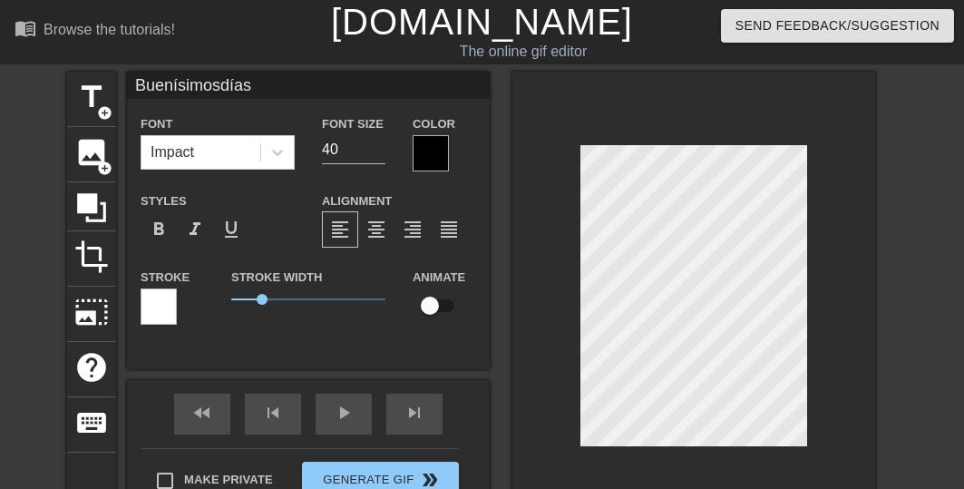
type input "Buenísimosdías"
type textarea "Buenísimos días"
type input "Buenísimosdías"
type textarea "Buenísimos días"
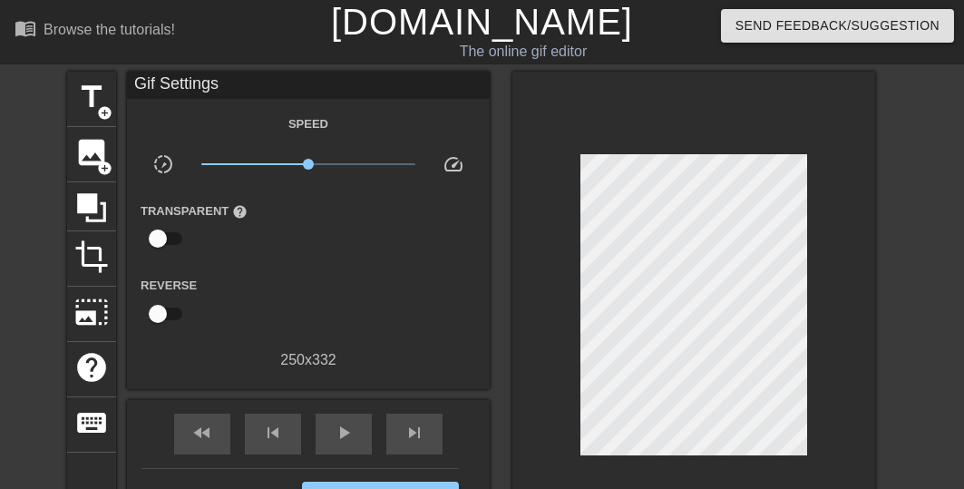
click at [899, 283] on div "title add_circle image add_circle crop photo_size_select_large help keyboard Gi…" at bounding box center [482, 310] width 964 height 476
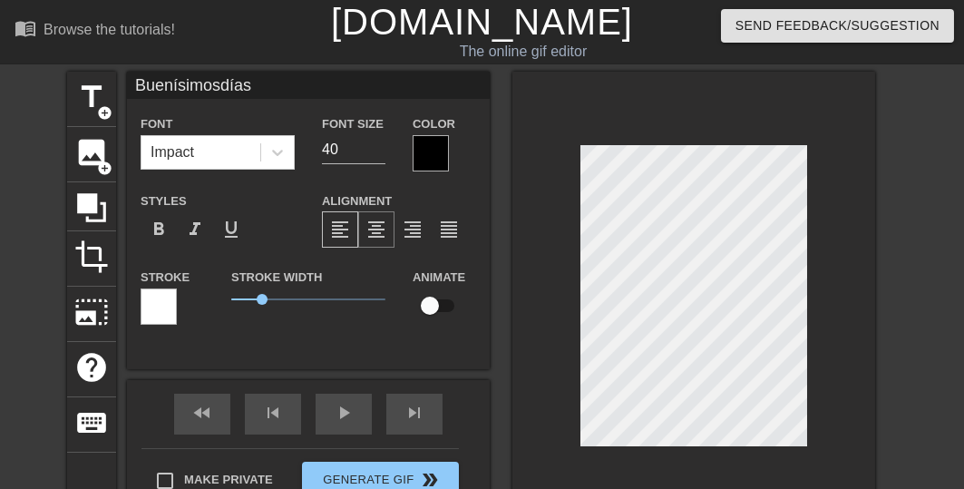
click at [382, 231] on span "format_align_center" at bounding box center [376, 230] width 22 height 22
click at [697, 453] on div at bounding box center [693, 300] width 363 height 456
click at [417, 157] on div at bounding box center [431, 153] width 36 height 36
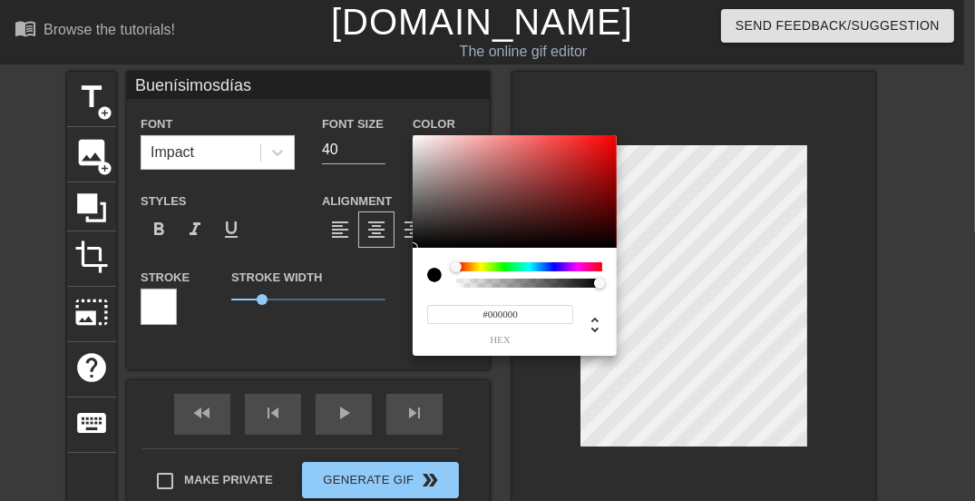
click at [583, 262] on div at bounding box center [529, 266] width 146 height 9
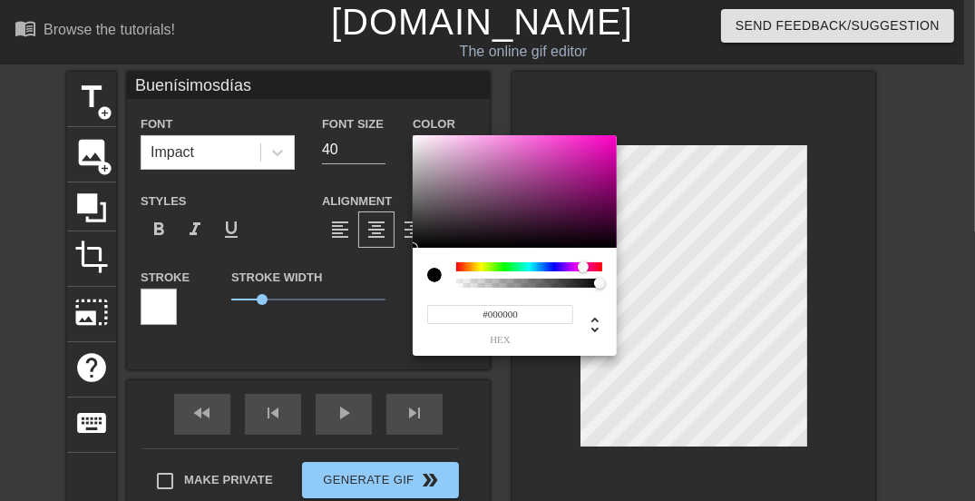
type input "Buenísimosdías"
type input "#A12486"
click at [571, 177] on div at bounding box center [515, 191] width 204 height 112
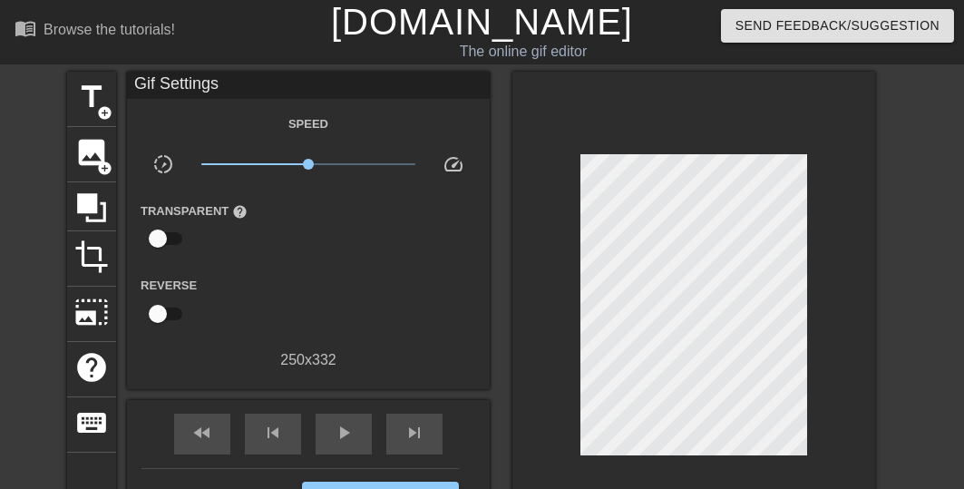
scroll to position [145, 0]
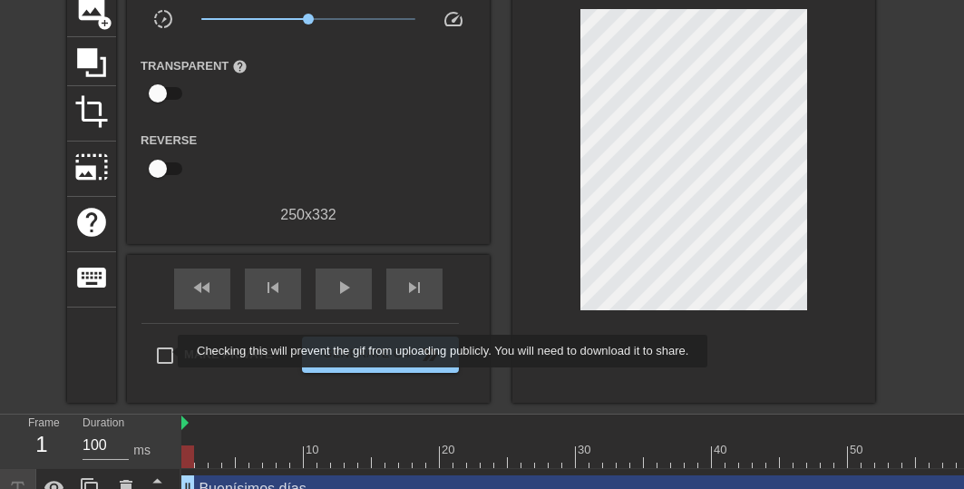
click at [165, 351] on input "Make Private" at bounding box center [165, 355] width 38 height 38
checkbox input "true"
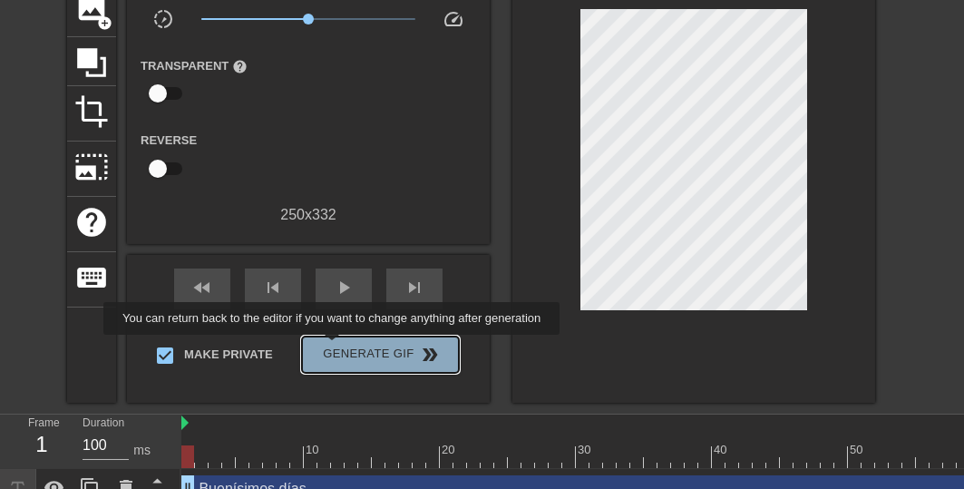
click at [334, 347] on span "Generate Gif double_arrow" at bounding box center [380, 355] width 142 height 22
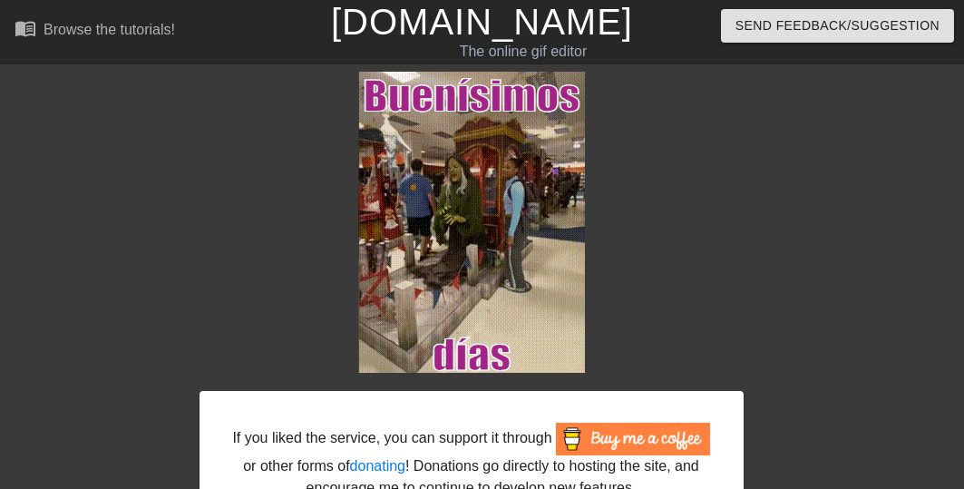
scroll to position [132, 0]
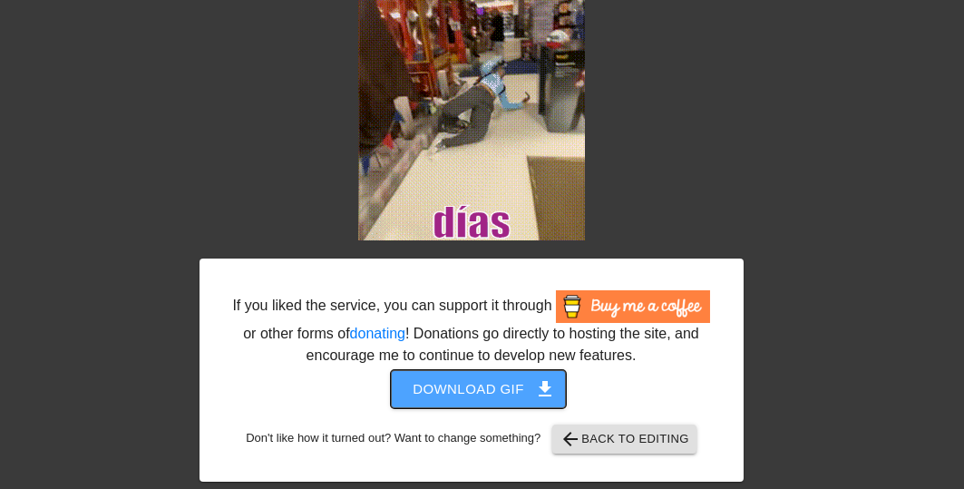
click at [459, 388] on span "Download gif get_app" at bounding box center [478, 389] width 131 height 24
